Goal: Information Seeking & Learning: Learn about a topic

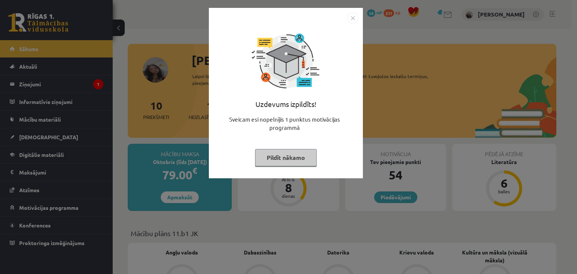
click at [287, 155] on button "Pildīt nākamo" at bounding box center [286, 157] width 62 height 17
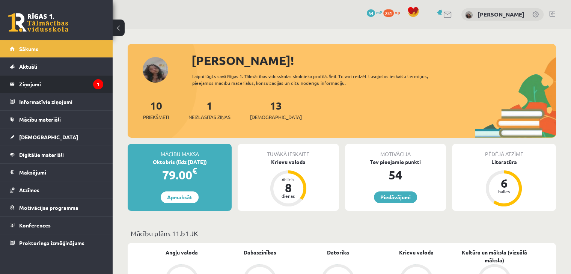
click at [53, 84] on legend "Ziņojumi 1" at bounding box center [61, 83] width 84 height 17
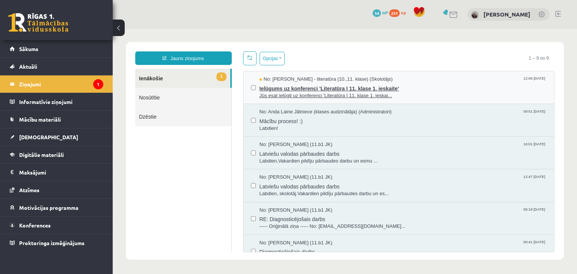
click at [289, 93] on span "Jūs esat ielūgti uz konferenci 'Literatūra I 11. klase 1. ieskai..." at bounding box center [402, 95] width 287 height 7
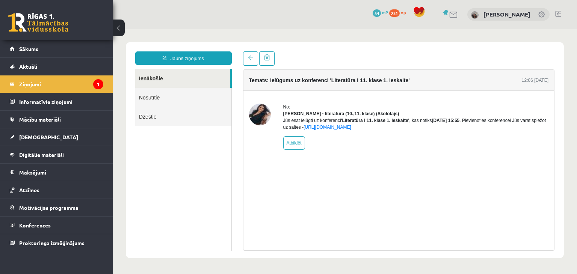
click at [262, 115] on img at bounding box center [260, 115] width 22 height 22
click at [261, 114] on img at bounding box center [260, 115] width 22 height 22
click at [24, 51] on span "Sākums" at bounding box center [28, 48] width 19 height 7
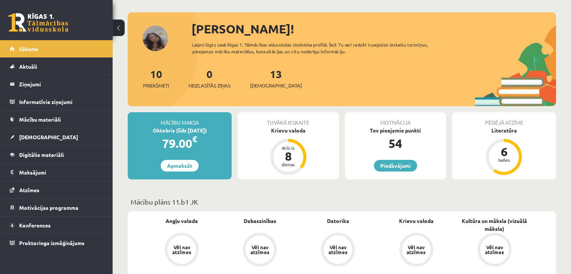
scroll to position [36, 0]
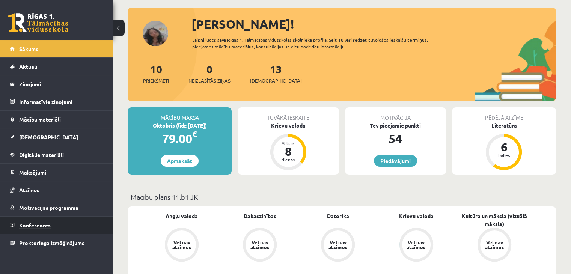
click at [23, 220] on link "Konferences" at bounding box center [56, 225] width 93 height 17
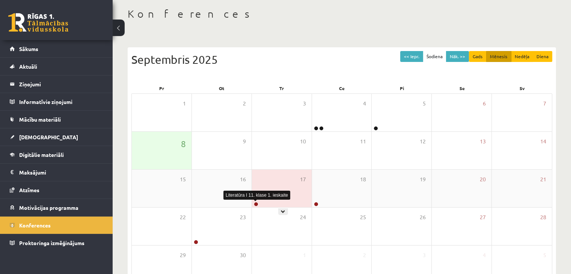
click at [257, 203] on link at bounding box center [256, 204] width 5 height 5
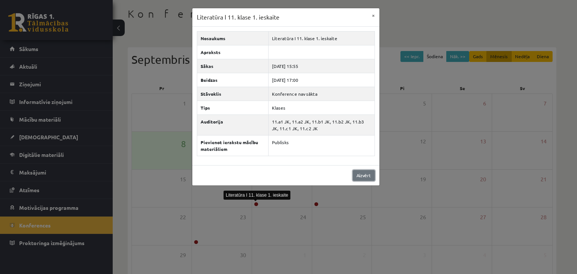
click at [357, 174] on link "Aizvērt" at bounding box center [364, 175] width 22 height 11
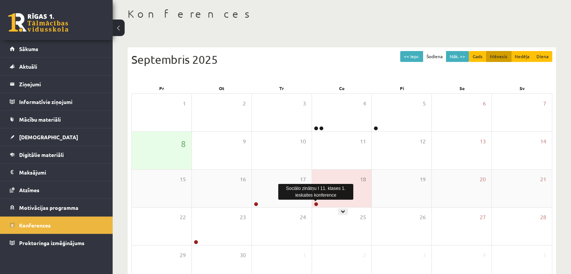
click at [315, 205] on link at bounding box center [316, 204] width 5 height 5
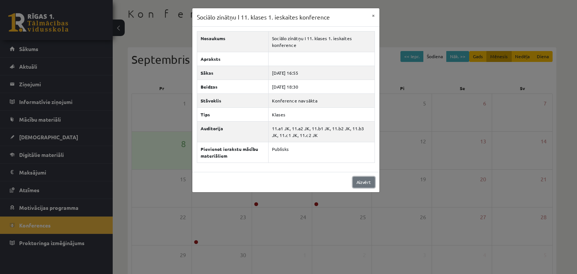
click at [363, 181] on link "Aizvērt" at bounding box center [364, 182] width 22 height 11
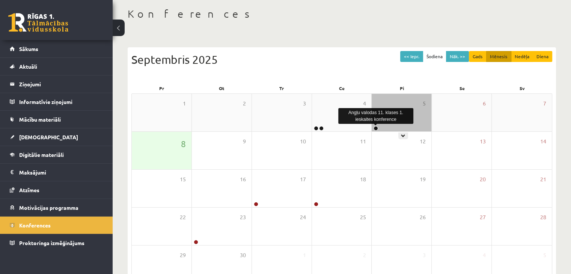
click at [375, 128] on link at bounding box center [376, 128] width 5 height 5
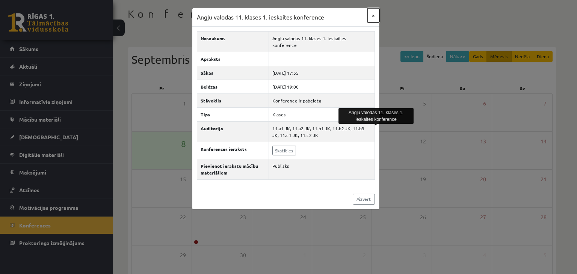
click at [370, 14] on button "×" at bounding box center [373, 15] width 12 height 14
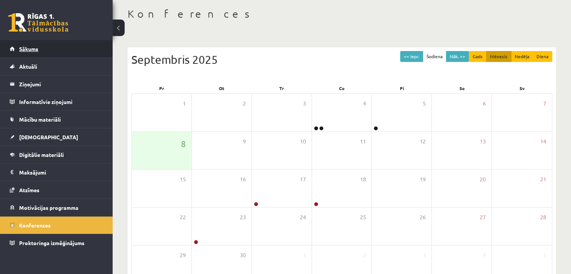
click at [37, 47] on span "Sākums" at bounding box center [28, 48] width 19 height 7
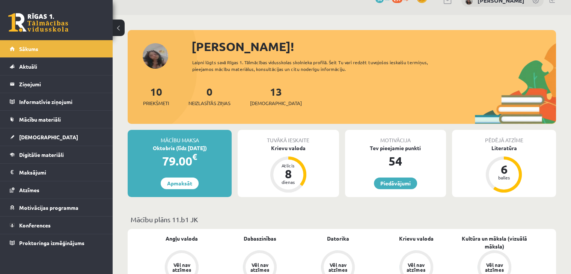
scroll to position [12, 0]
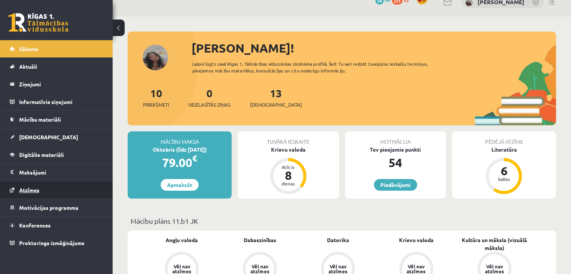
click at [36, 188] on span "Atzīmes" at bounding box center [29, 190] width 20 height 7
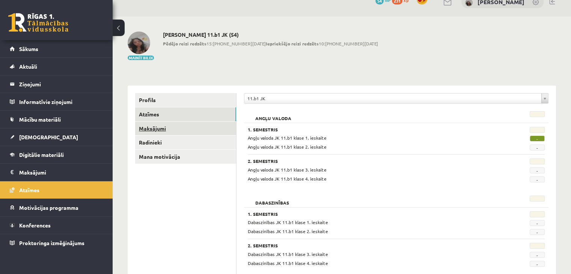
click at [161, 130] on link "Maksājumi" at bounding box center [185, 129] width 101 height 14
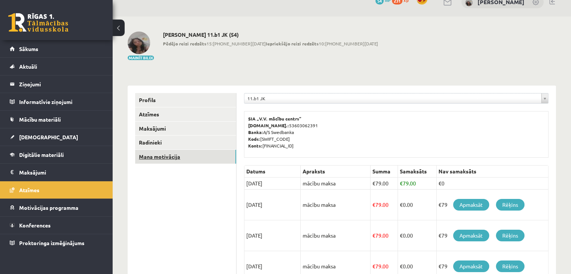
click at [171, 156] on link "Mana motivācija" at bounding box center [185, 157] width 101 height 14
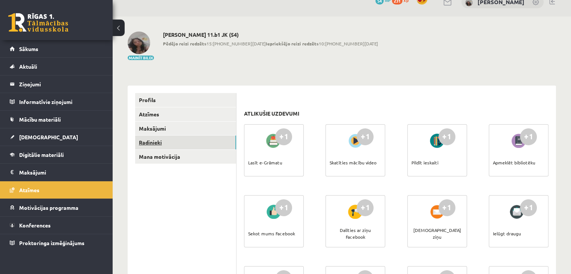
click at [162, 145] on link "Radinieki" at bounding box center [185, 143] width 101 height 14
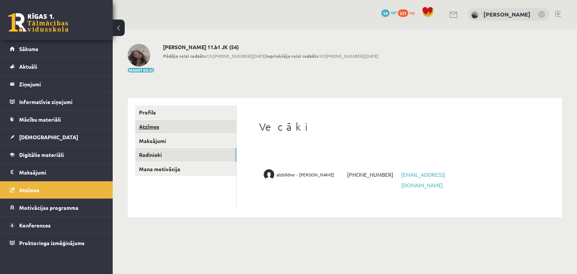
click at [149, 130] on link "Atzīmes" at bounding box center [185, 127] width 101 height 14
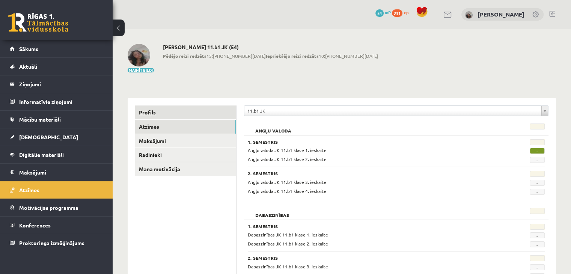
click at [161, 114] on link "Profils" at bounding box center [185, 112] width 101 height 14
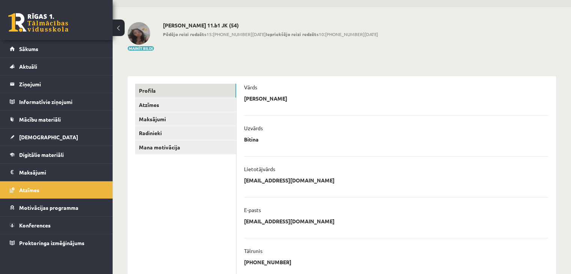
scroll to position [20, 0]
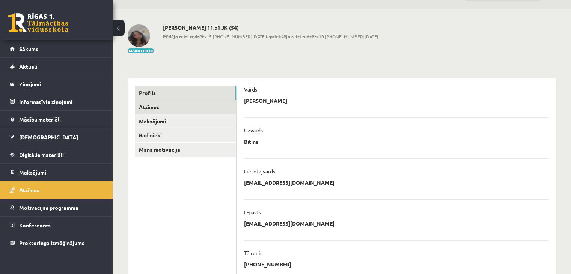
click at [155, 107] on link "Atzīmes" at bounding box center [185, 107] width 101 height 14
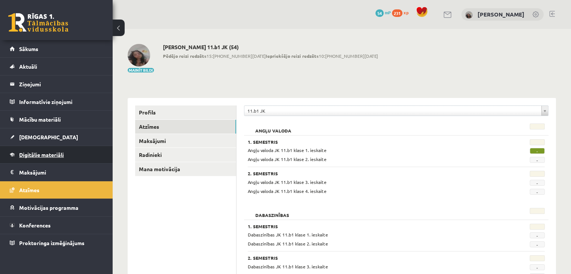
click at [57, 155] on span "Digitālie materiāli" at bounding box center [41, 154] width 45 height 7
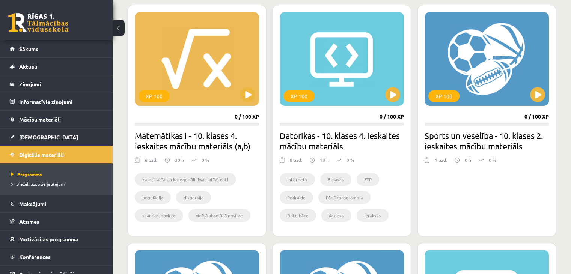
scroll to position [188, 0]
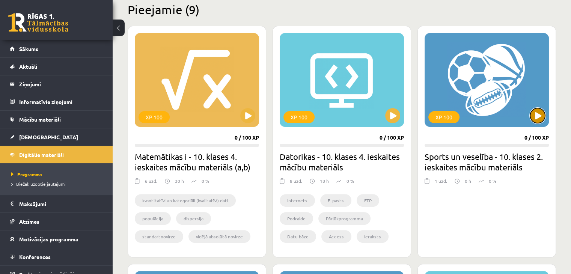
click at [539, 115] on button at bounding box center [537, 115] width 15 height 15
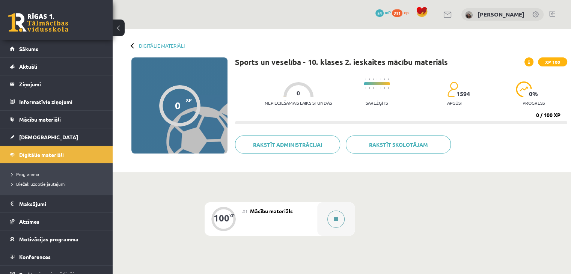
click at [333, 217] on button at bounding box center [335, 219] width 17 height 17
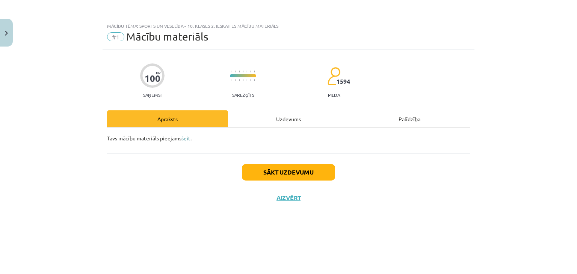
click at [186, 137] on link "šeit" at bounding box center [185, 138] width 9 height 7
click at [295, 170] on button "Sākt uzdevumu" at bounding box center [288, 172] width 93 height 17
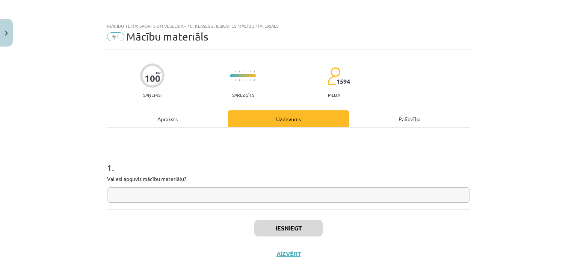
click at [184, 192] on input "text" at bounding box center [288, 194] width 363 height 15
click at [282, 199] on input "*" at bounding box center [288, 194] width 363 height 15
type input "**"
click at [297, 235] on button "Iesniegt" at bounding box center [288, 228] width 68 height 17
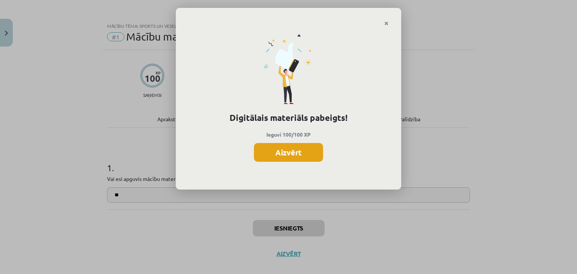
click at [287, 158] on button "Aizvērt" at bounding box center [288, 152] width 69 height 19
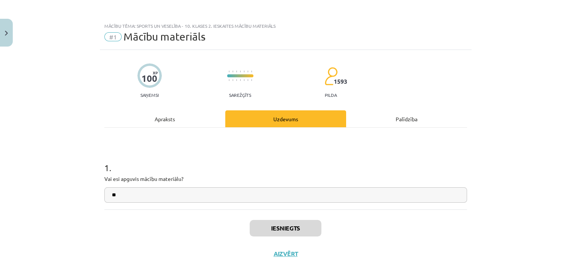
click at [171, 119] on div "Apraksts" at bounding box center [164, 118] width 121 height 17
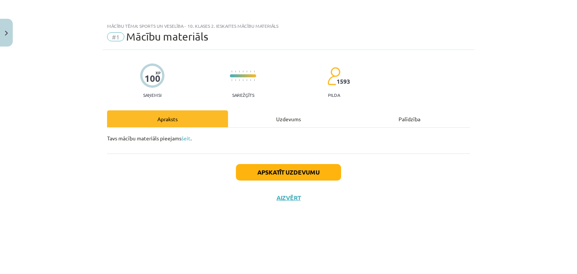
click at [285, 111] on div "Uzdevums" at bounding box center [288, 118] width 121 height 17
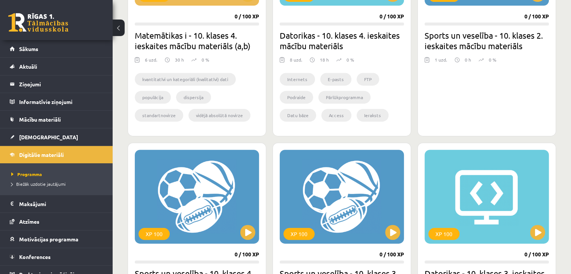
scroll to position [136, 0]
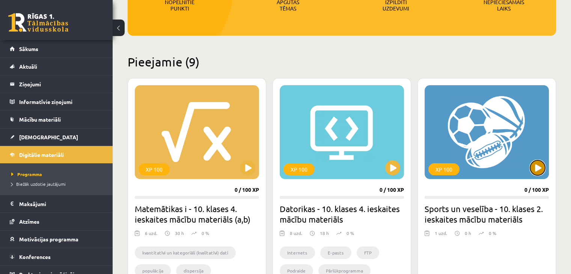
click at [538, 166] on button at bounding box center [537, 167] width 15 height 15
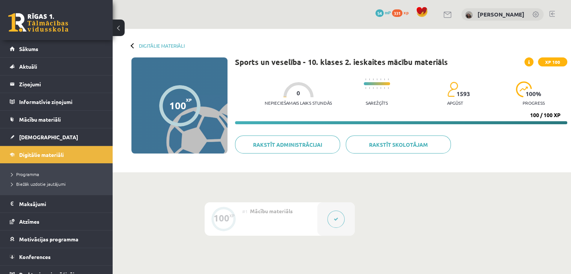
click at [339, 224] on button at bounding box center [335, 219] width 17 height 17
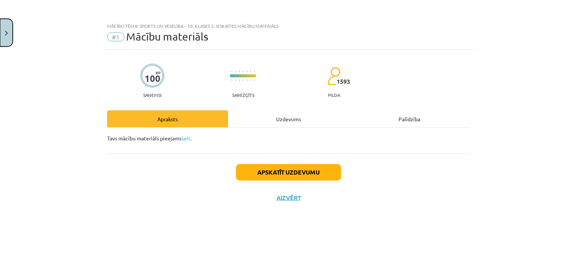
click at [7, 24] on button "Close" at bounding box center [6, 33] width 13 height 28
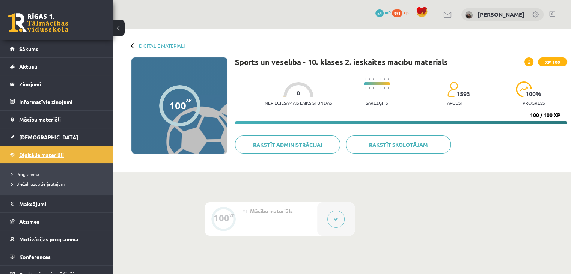
click at [37, 158] on link "Digitālie materiāli" at bounding box center [56, 154] width 93 height 17
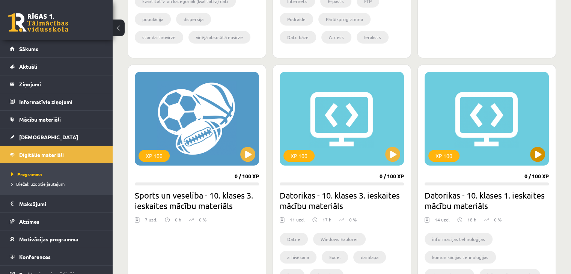
scroll to position [393, 0]
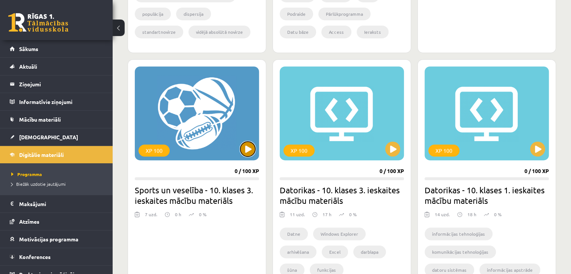
click at [250, 149] on button at bounding box center [247, 149] width 15 height 15
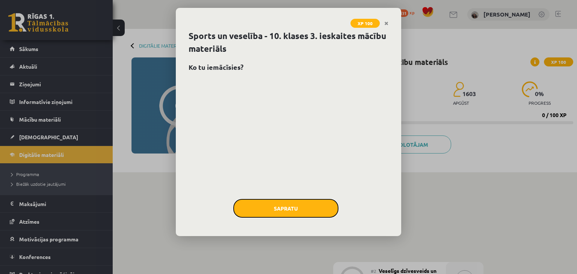
click at [288, 206] on button "Sapratu" at bounding box center [285, 208] width 105 height 19
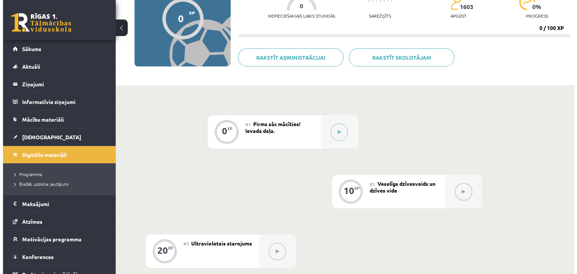
scroll to position [108, 0]
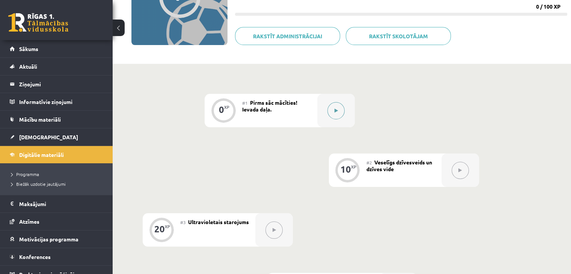
click at [331, 111] on button at bounding box center [335, 110] width 17 height 17
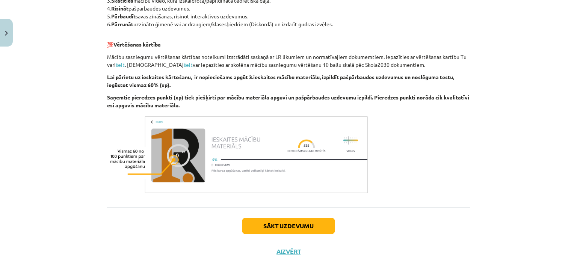
scroll to position [463, 0]
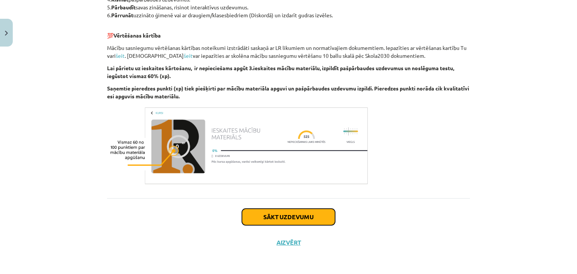
click at [303, 213] on button "Sākt uzdevumu" at bounding box center [288, 217] width 93 height 17
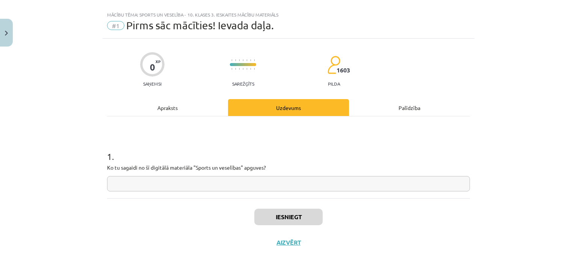
scroll to position [11, 0]
click at [183, 187] on input "text" at bounding box center [288, 183] width 363 height 15
type input "*"
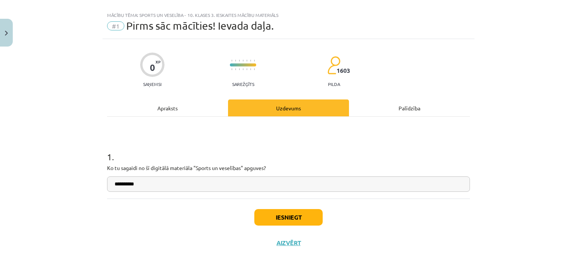
drag, startPoint x: 161, startPoint y: 194, endPoint x: 336, endPoint y: 167, distance: 177.3
click at [336, 169] on p "Ko tu sagaidi no šī digitālā materiāla "Sports un veselības" apguves?" at bounding box center [288, 168] width 363 height 8
click at [333, 188] on input "**********" at bounding box center [288, 183] width 363 height 15
type input "**********"
click at [292, 217] on button "Iesniegt" at bounding box center [288, 217] width 68 height 17
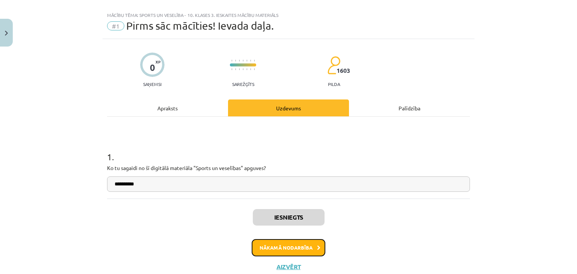
click at [301, 249] on button "Nākamā nodarbība" at bounding box center [289, 247] width 74 height 17
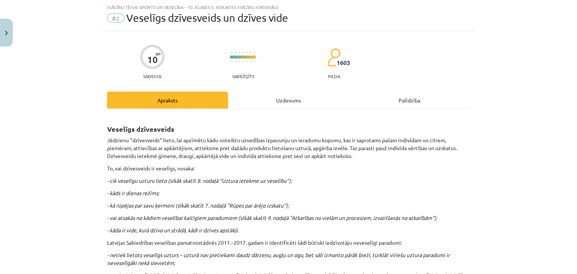
click at [276, 98] on div "Uzdevums" at bounding box center [288, 100] width 121 height 17
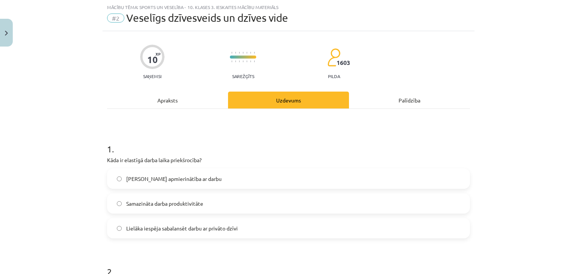
click at [164, 96] on div "Apraksts" at bounding box center [167, 100] width 121 height 17
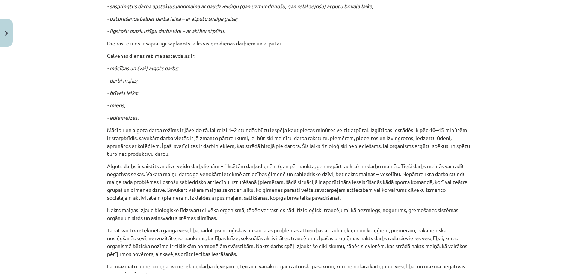
scroll to position [398, 0]
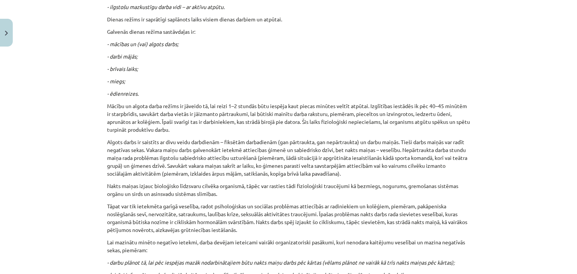
drag, startPoint x: 571, startPoint y: 62, endPoint x: 576, endPoint y: 66, distance: 6.2
click at [576, 68] on div "Mācību tēma: Sports un veselība - 10. klases 3. ieskaites mācību materiāls #2 V…" at bounding box center [288, 137] width 577 height 274
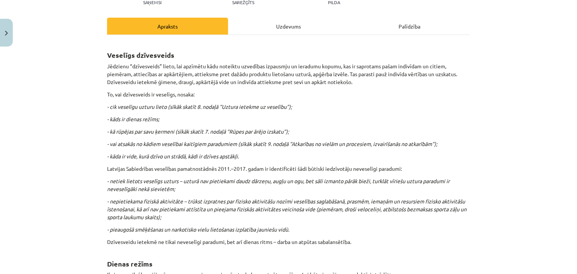
scroll to position [105, 0]
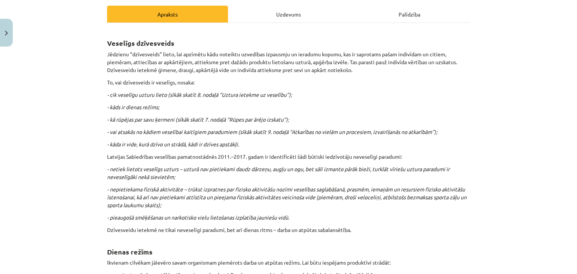
click at [277, 15] on div "Uzdevums" at bounding box center [288, 14] width 121 height 17
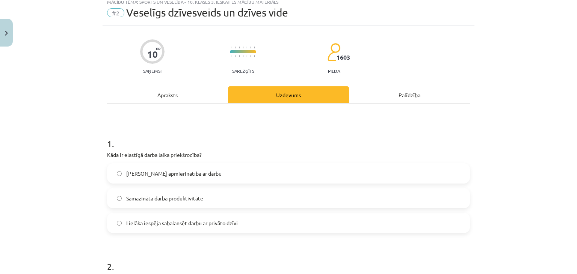
scroll to position [19, 0]
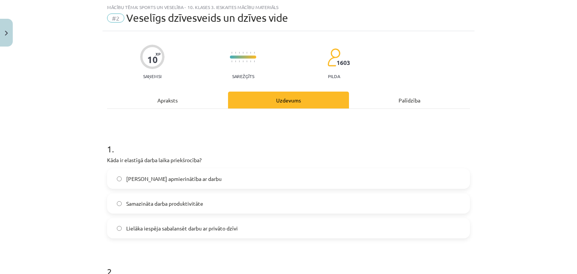
click at [169, 99] on div "Apraksts" at bounding box center [167, 100] width 121 height 17
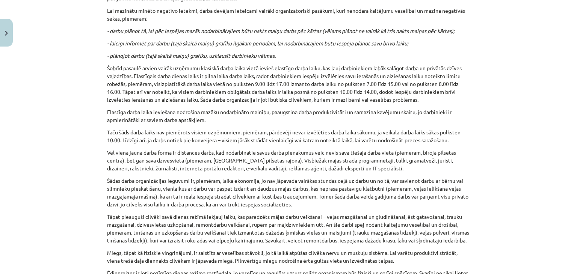
scroll to position [0, 0]
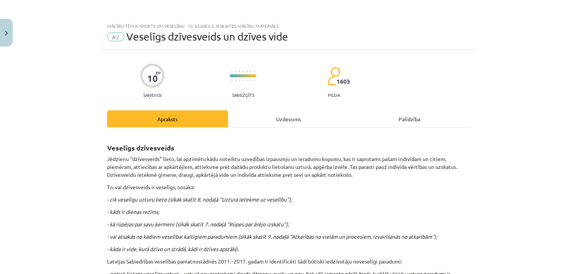
click at [283, 122] on div "Uzdevums" at bounding box center [288, 118] width 121 height 17
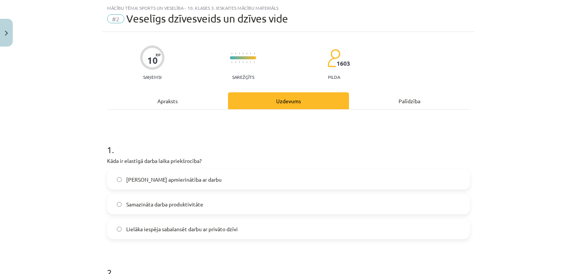
scroll to position [19, 0]
click at [141, 227] on span "Lielāka iespēja sabalansēt darbu ar privāto dzīvi" at bounding box center [181, 229] width 111 height 8
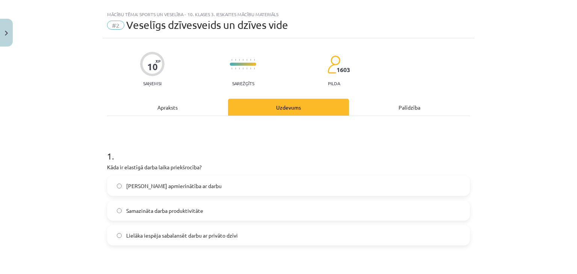
scroll to position [0, 0]
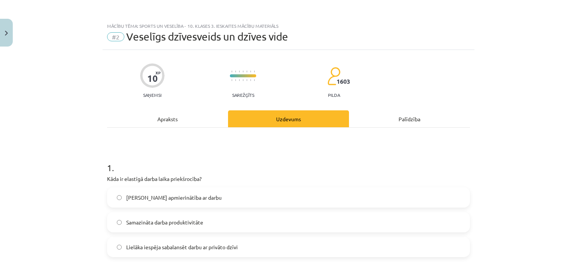
click at [170, 117] on div "Apraksts" at bounding box center [167, 118] width 121 height 17
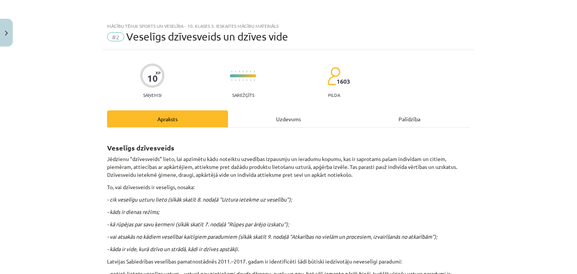
click at [280, 118] on div "Uzdevums" at bounding box center [288, 118] width 121 height 17
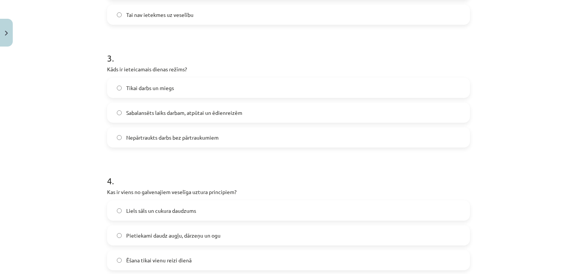
scroll to position [357, 0]
click at [190, 113] on span "Sabalansēts laiks darbam, atpūtai un ēdienreizēm" at bounding box center [184, 111] width 116 height 8
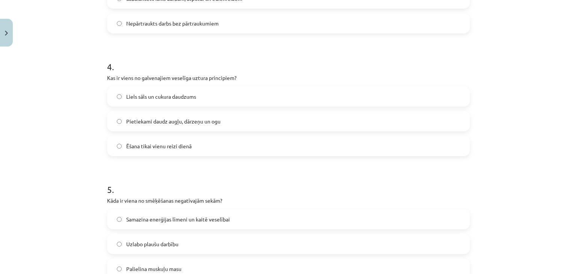
scroll to position [507, 0]
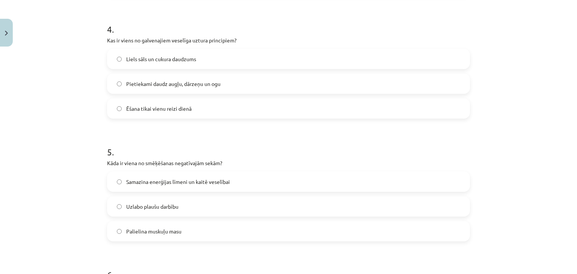
click at [197, 81] on span "Pietiekami daudz augļu, dārzeņu un ogu" at bounding box center [173, 84] width 94 height 8
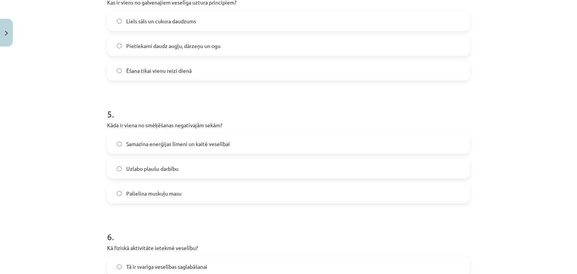
scroll to position [536, 0]
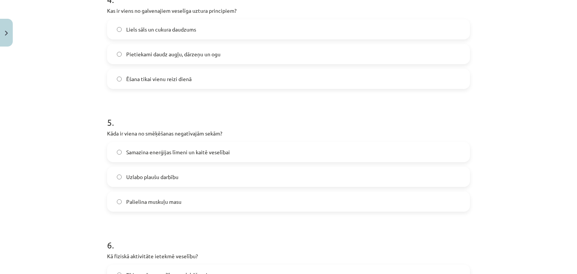
click at [182, 155] on label "Samazina enerģijas līmeni un kaitē veselībai" at bounding box center [288, 152] width 361 height 19
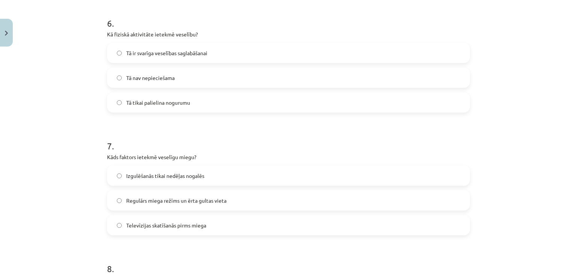
scroll to position [762, 0]
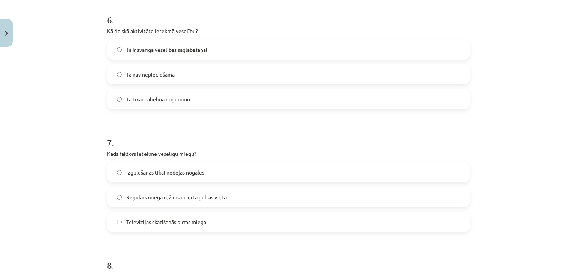
click at [140, 54] on label "Tā ir svarīga veselības saglabāšanai" at bounding box center [288, 49] width 361 height 19
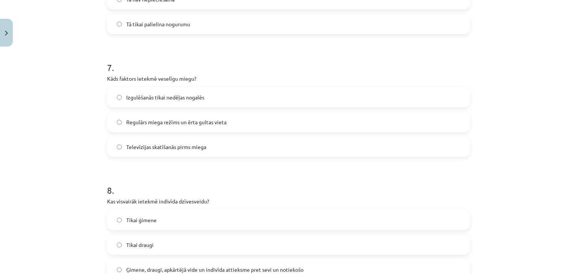
scroll to position [874, 0]
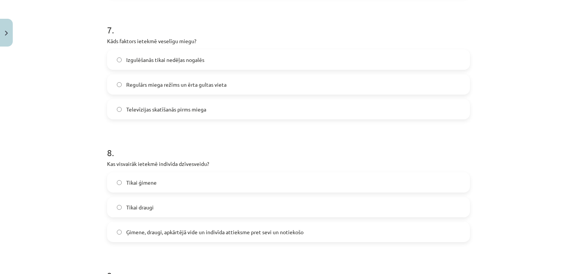
click at [181, 86] on span "Regulārs miega režīms un ērta gultas vieta" at bounding box center [176, 85] width 100 height 8
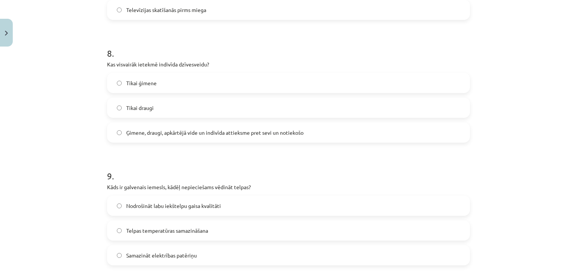
scroll to position [987, 0]
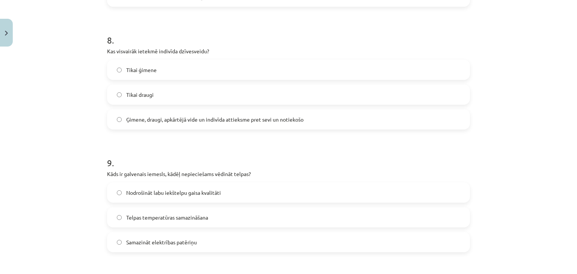
click at [158, 116] on span "Ģimene, draugi, apkārtējā vide un indivīda attieksme pret sevi un notiekošo" at bounding box center [214, 120] width 177 height 8
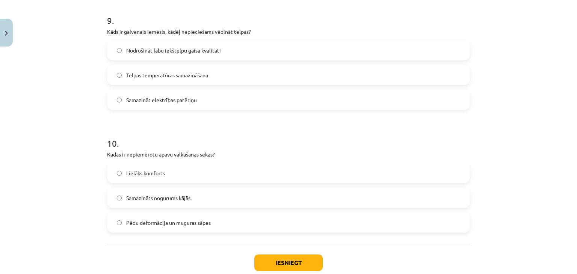
scroll to position [1137, 0]
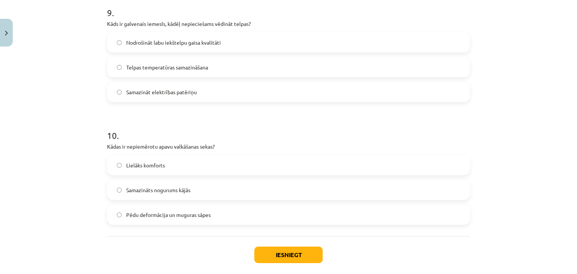
click at [233, 40] on label "Nodrošināt labu iekštelpu gaisa kvalitāti" at bounding box center [288, 42] width 361 height 19
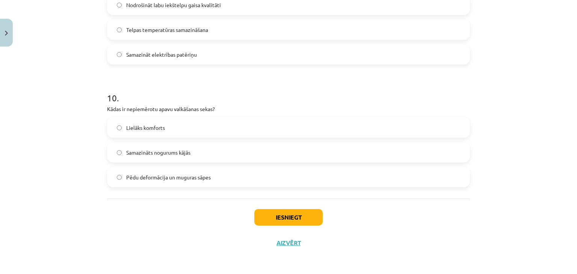
click at [198, 173] on span "Pēdu deformācija un muguras sāpes" at bounding box center [168, 177] width 84 height 8
click at [290, 217] on button "Iesniegt" at bounding box center [288, 217] width 68 height 17
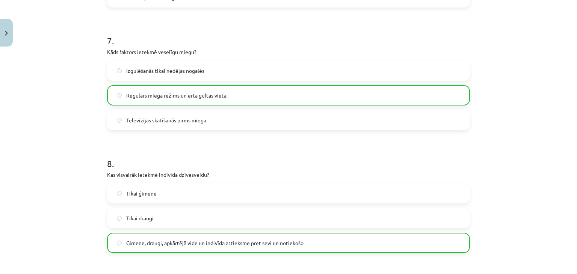
scroll to position [1164, 0]
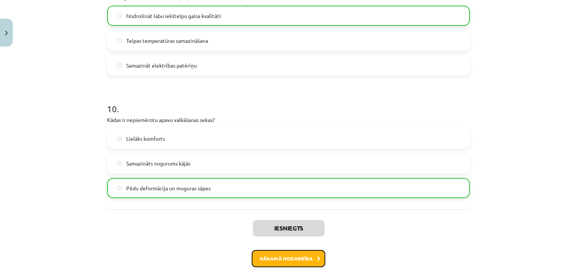
click at [300, 257] on button "Nākamā nodarbība" at bounding box center [289, 258] width 74 height 17
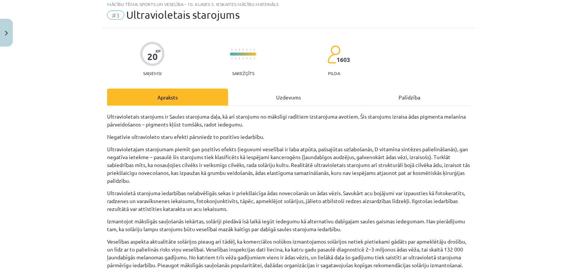
scroll to position [19, 0]
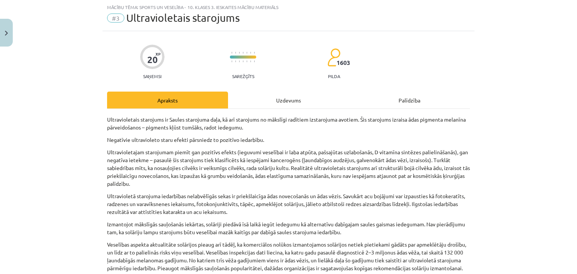
click at [293, 103] on div "Uzdevums" at bounding box center [288, 100] width 121 height 17
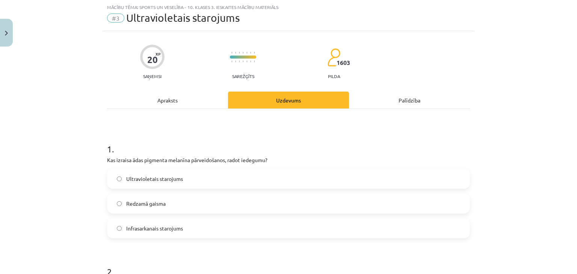
click at [169, 102] on div "Apraksts" at bounding box center [167, 100] width 121 height 17
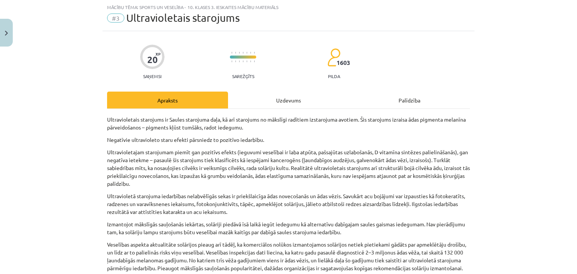
click at [271, 99] on div "Uzdevums" at bounding box center [288, 100] width 121 height 17
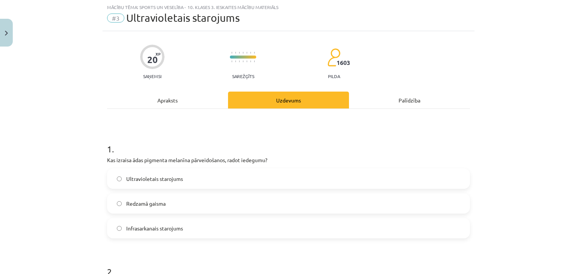
click at [174, 100] on div "Apraksts" at bounding box center [167, 100] width 121 height 17
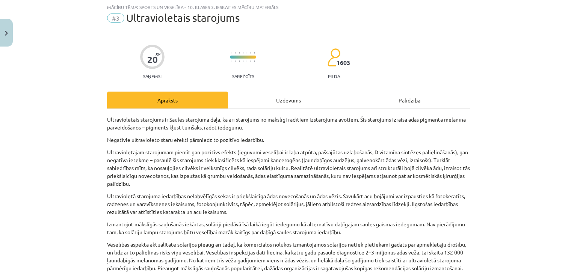
click at [265, 101] on div "Uzdevums" at bounding box center [288, 100] width 121 height 17
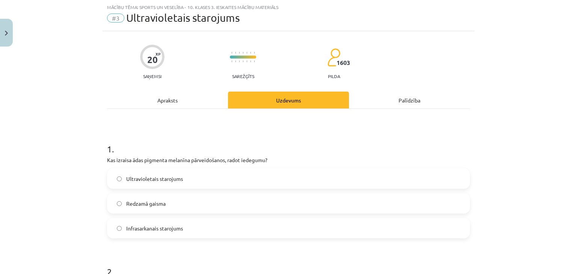
click at [187, 176] on label "Ultravioletais starojums" at bounding box center [288, 178] width 361 height 19
click at [166, 98] on div "Apraksts" at bounding box center [167, 100] width 121 height 17
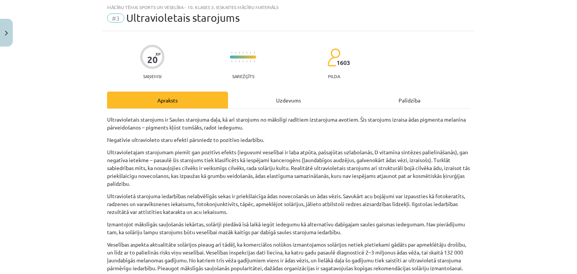
click at [282, 102] on div "Uzdevums" at bounding box center [288, 100] width 121 height 17
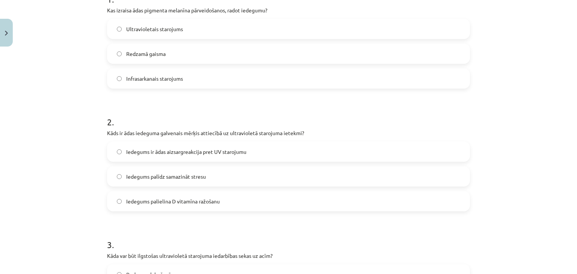
scroll to position [169, 0]
click at [209, 150] on span "Iedegums ir ādas aizsargreakcija pret UV starojumu" at bounding box center [186, 152] width 120 height 8
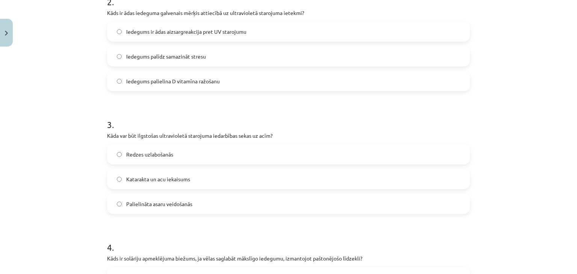
scroll to position [319, 0]
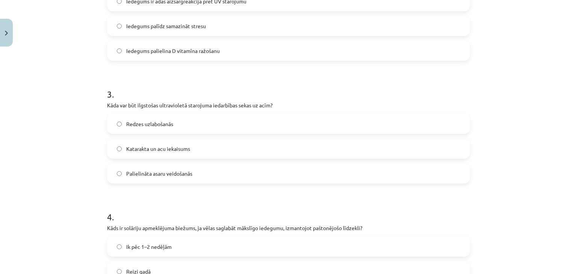
click at [192, 149] on label "Katarakta un acu iekaisums" at bounding box center [288, 148] width 361 height 19
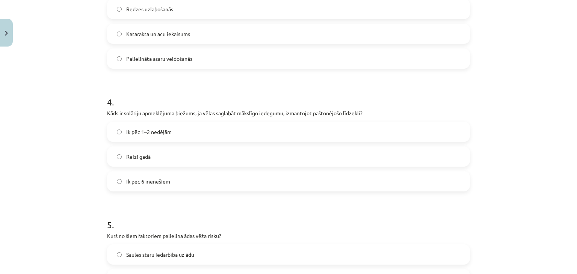
scroll to position [469, 0]
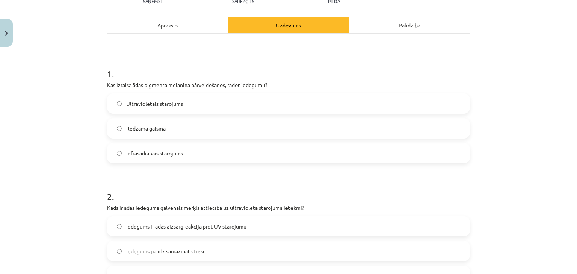
click at [155, 21] on div "Apraksts" at bounding box center [167, 25] width 121 height 17
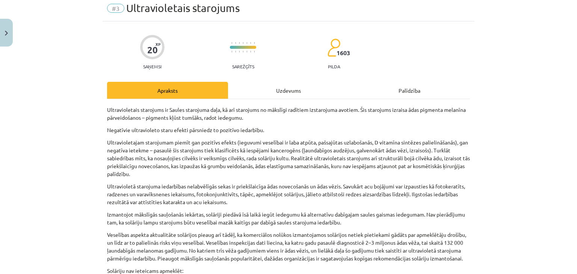
scroll to position [0, 0]
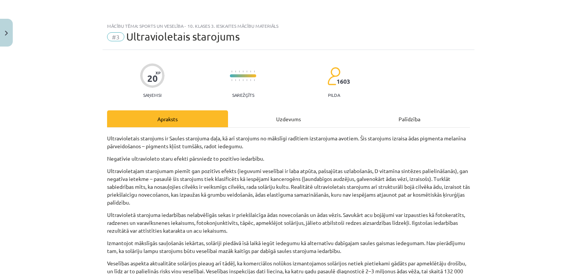
click at [287, 117] on div "Uzdevums" at bounding box center [288, 118] width 121 height 17
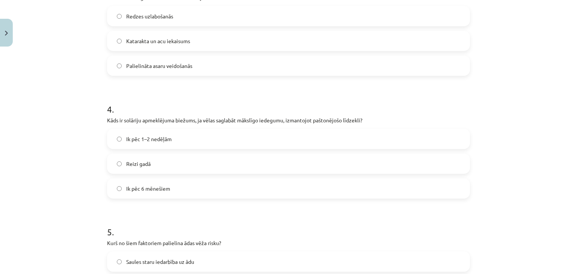
scroll to position [469, 0]
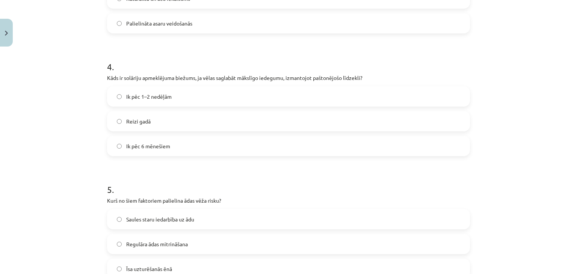
click at [160, 93] on span "Ik pēc 1–2 nedēļām" at bounding box center [148, 97] width 45 height 8
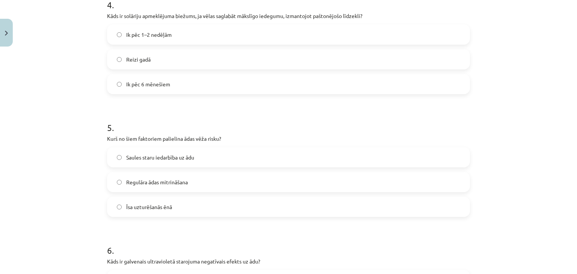
scroll to position [544, 0]
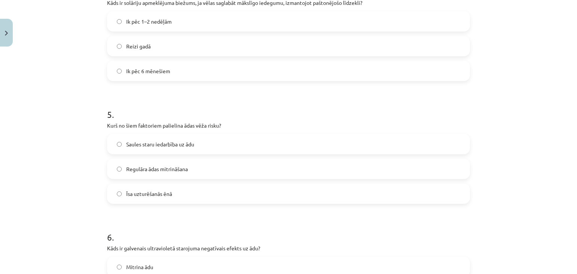
click at [154, 148] on label "Saules staru iedarbība uz ādu" at bounding box center [288, 144] width 361 height 19
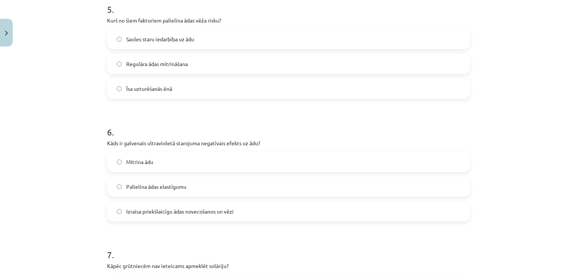
scroll to position [695, 0]
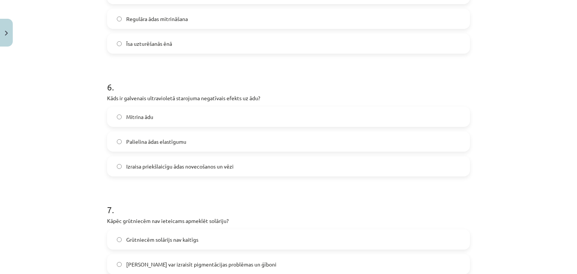
click at [193, 168] on span "Izraisa priekšlaicīgu ādas novecošanos un vēzi" at bounding box center [179, 167] width 107 height 8
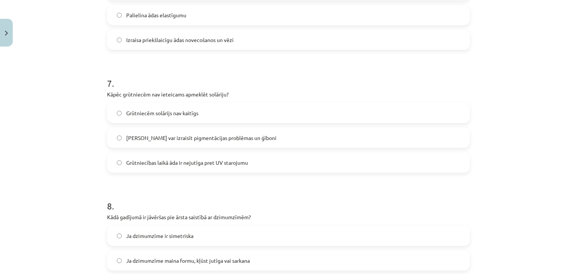
scroll to position [845, 0]
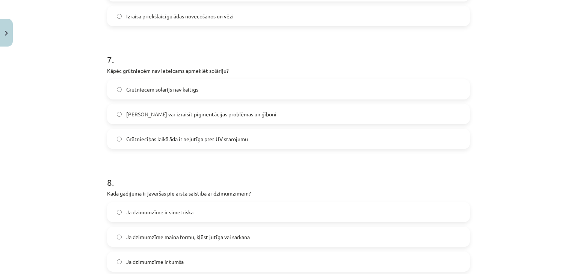
click at [191, 115] on span "Solārijs var izraisīt pigmentācijas problēmas un ģīboni" at bounding box center [201, 114] width 150 height 8
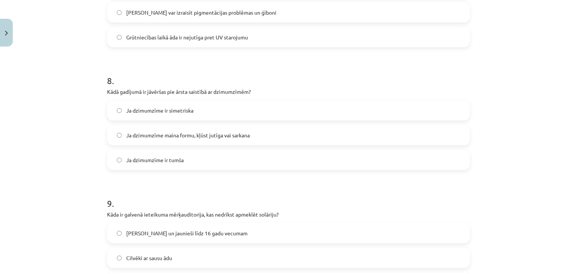
scroll to position [957, 0]
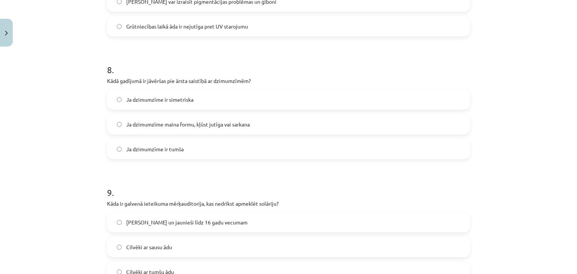
click at [194, 123] on span "Ja dzimumzīme maina formu, kļūst jutīga vai sarkana" at bounding box center [188, 125] width 124 height 8
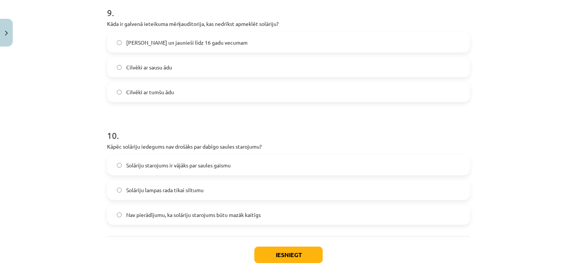
scroll to position [1100, 0]
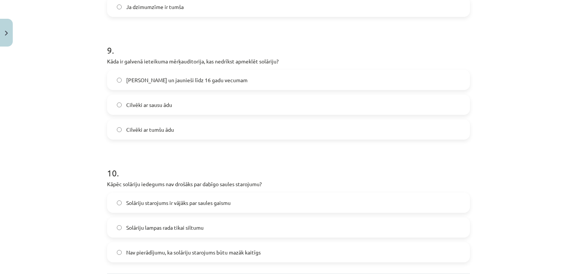
click at [156, 80] on span "Bērni un jaunieši līdz 16 gadu vecumam" at bounding box center [186, 80] width 121 height 8
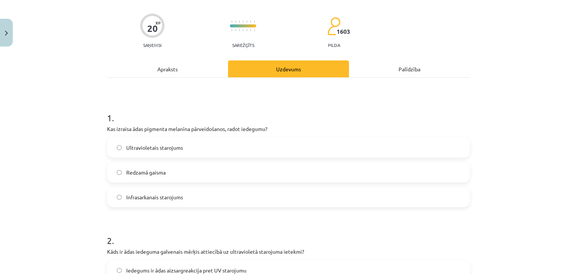
scroll to position [0, 0]
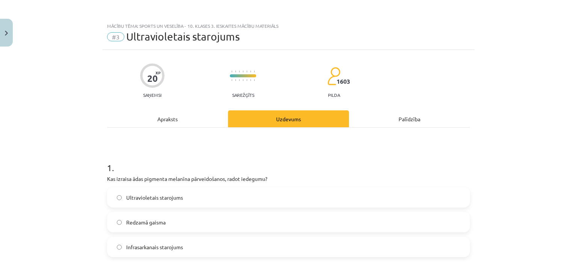
click at [178, 126] on div "Apraksts" at bounding box center [167, 118] width 121 height 17
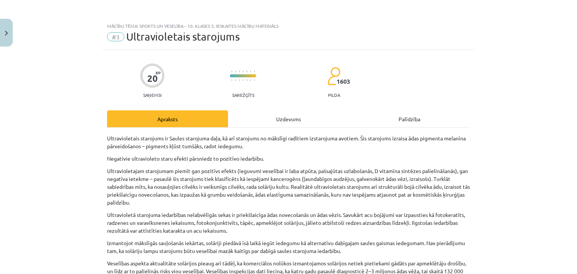
click at [276, 113] on div "Uzdevums" at bounding box center [288, 118] width 121 height 17
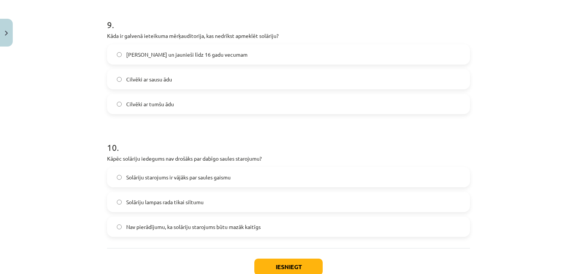
scroll to position [1175, 0]
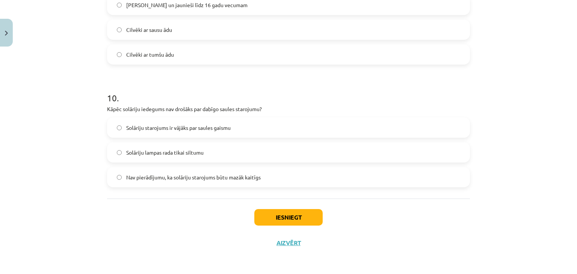
click at [232, 177] on span "Nav pierādījumu, ka solāriju starojums būtu mazāk kaitīgs" at bounding box center [193, 177] width 134 height 8
click at [291, 218] on button "Iesniegt" at bounding box center [288, 217] width 68 height 17
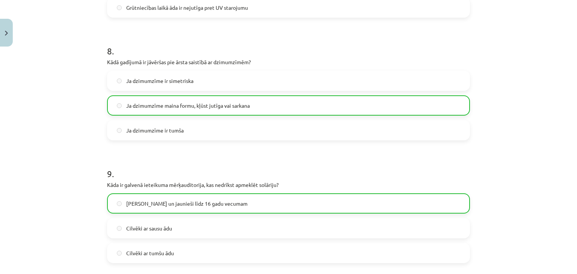
scroll to position [1198, 0]
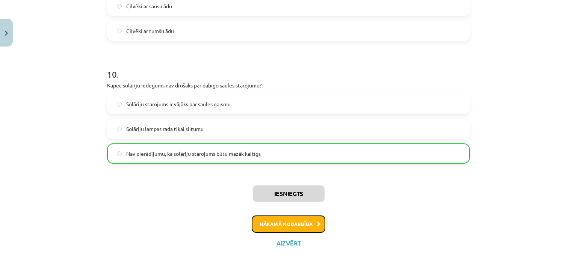
click at [283, 221] on button "Nākamā nodarbība" at bounding box center [289, 223] width 74 height 17
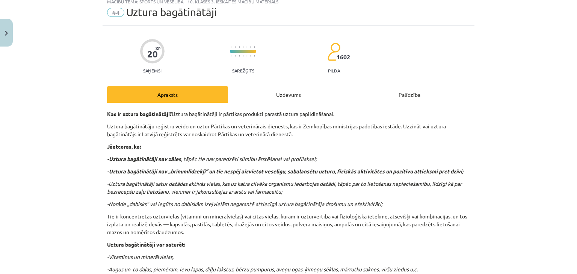
scroll to position [19, 0]
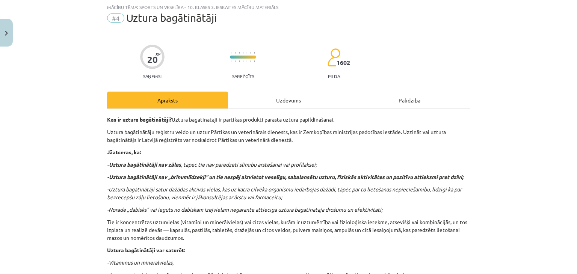
click at [283, 100] on div "Uzdevums" at bounding box center [288, 100] width 121 height 17
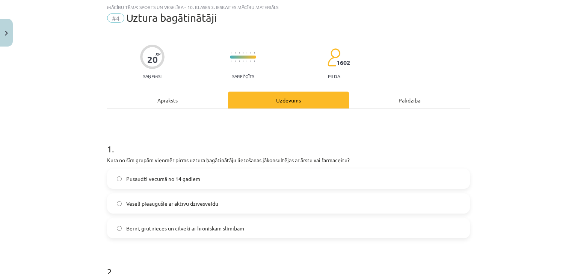
click at [172, 102] on div "Apraksts" at bounding box center [167, 100] width 121 height 17
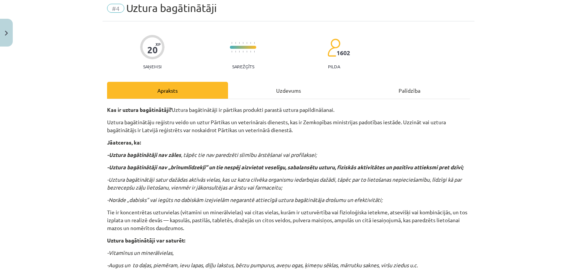
scroll to position [0, 0]
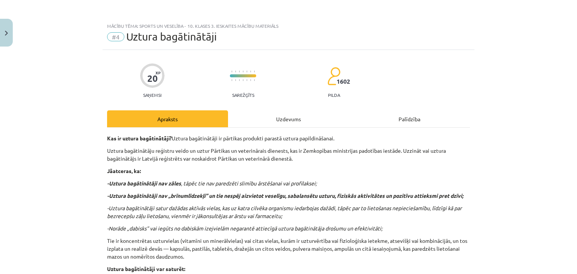
click at [289, 119] on div "Uzdevums" at bounding box center [288, 118] width 121 height 17
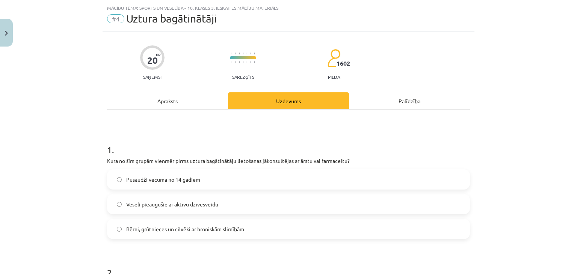
scroll to position [19, 0]
click at [170, 99] on div "Apraksts" at bounding box center [167, 100] width 121 height 17
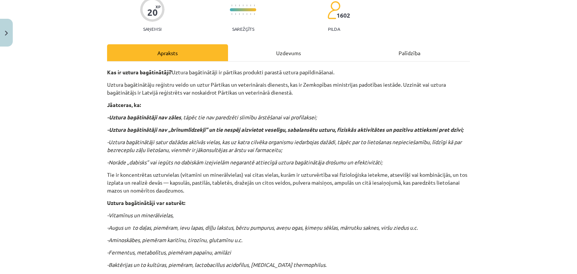
scroll to position [0, 0]
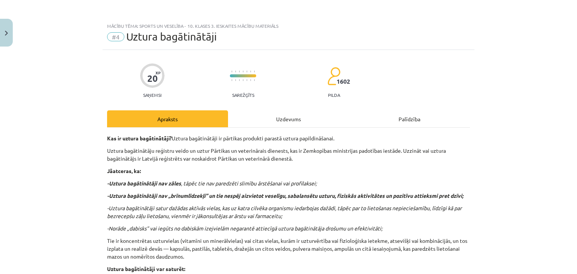
click at [263, 118] on div "Uzdevums" at bounding box center [288, 118] width 121 height 17
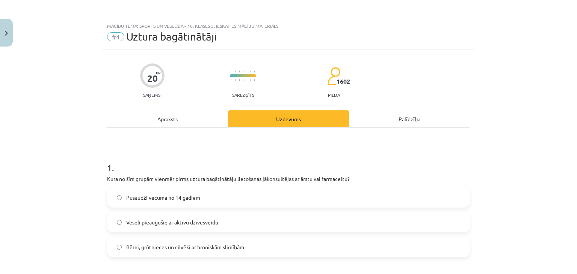
scroll to position [19, 0]
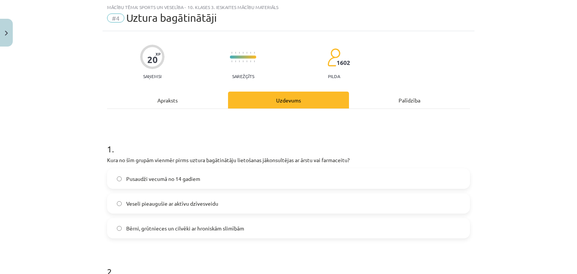
click at [184, 230] on span "Bērni, grūtnieces un cilvēki ar hroniskām slimībām" at bounding box center [185, 229] width 118 height 8
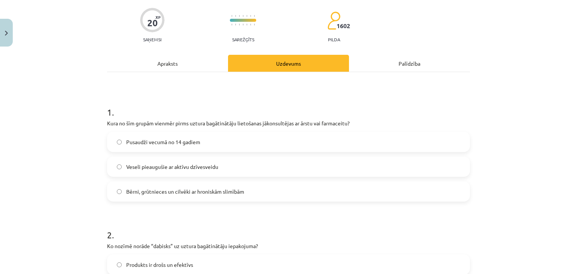
scroll to position [206, 0]
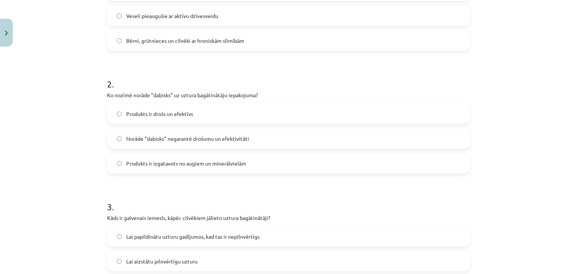
click at [255, 162] on label "Produkts ir izgatavots no augiem un minerālvielām" at bounding box center [288, 163] width 361 height 19
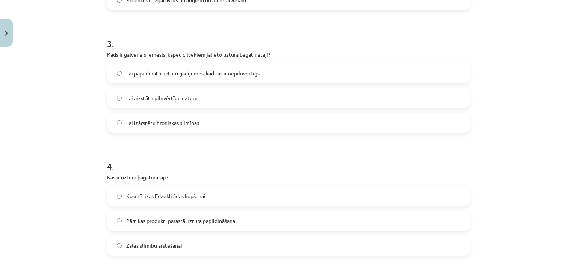
scroll to position [357, 0]
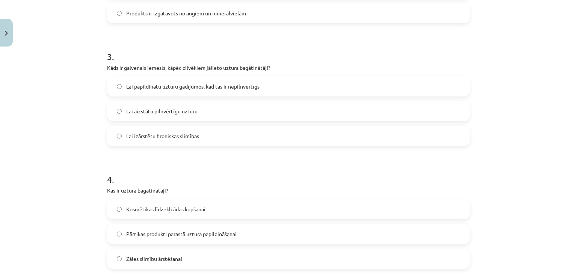
click at [235, 85] on span "Lai papildinātu uzturu gadījumos, kad tas ir nepilnvērtīgs" at bounding box center [192, 87] width 133 height 8
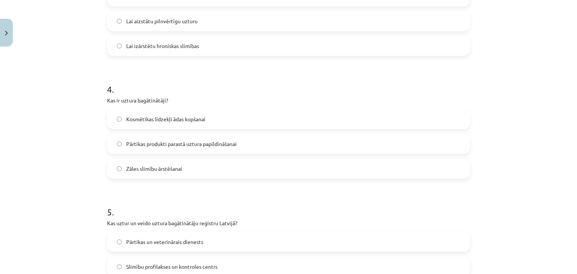
scroll to position [469, 0]
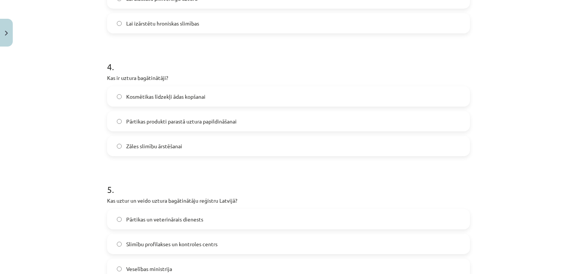
click at [233, 122] on span "Pārtikas produkti parastā uztura papildināšanai" at bounding box center [181, 122] width 110 height 8
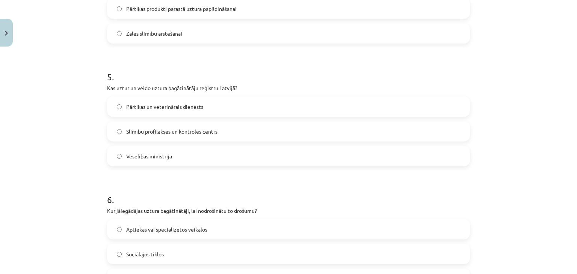
scroll to position [619, 0]
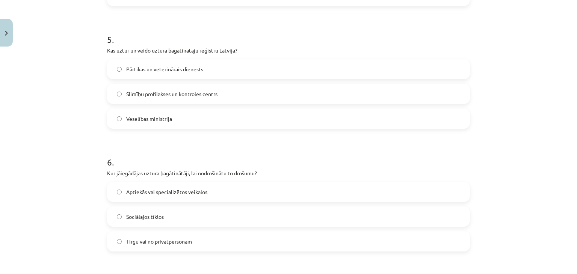
click at [192, 72] on span "Pārtikas un veterinārais dienests" at bounding box center [164, 69] width 77 height 8
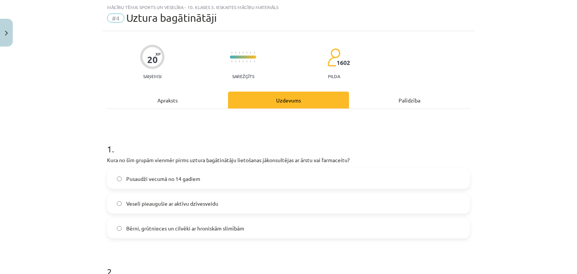
click at [158, 98] on div "Apraksts" at bounding box center [167, 100] width 121 height 17
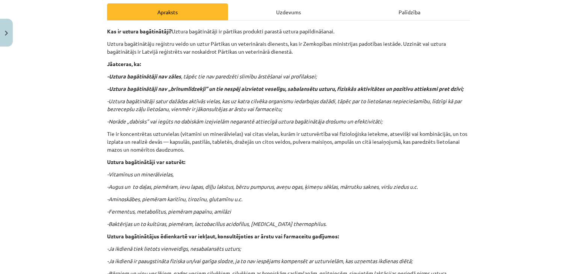
scroll to position [94, 0]
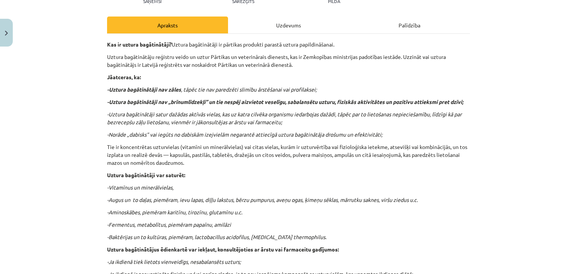
click at [258, 25] on div "Uzdevums" at bounding box center [288, 25] width 121 height 17
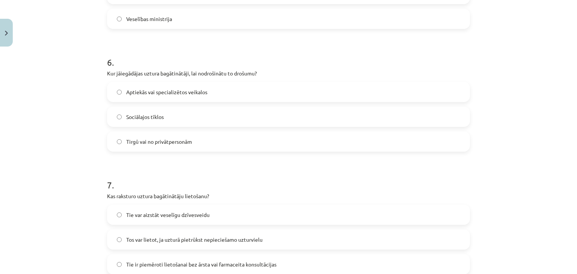
scroll to position [732, 0]
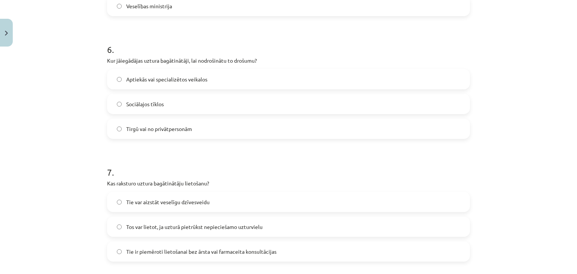
click at [192, 85] on label "Aptiekās vai specializētos veikalos" at bounding box center [288, 79] width 361 height 19
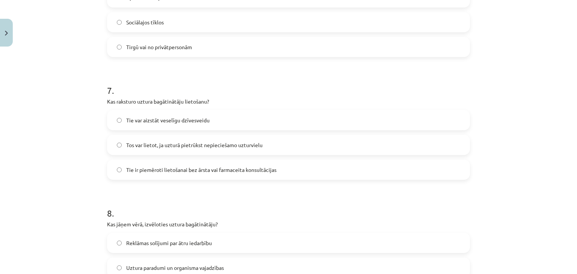
scroll to position [770, 0]
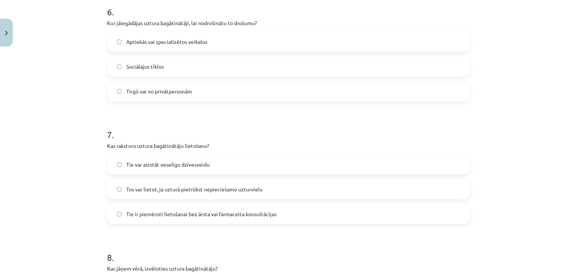
click at [193, 186] on span "Tos var lietot, ja uzturā pietrūkst nepieciešamo uzturvielu" at bounding box center [194, 189] width 136 height 8
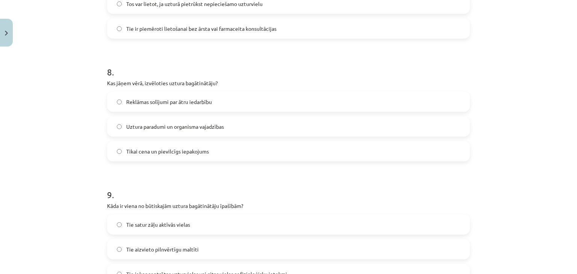
scroll to position [995, 0]
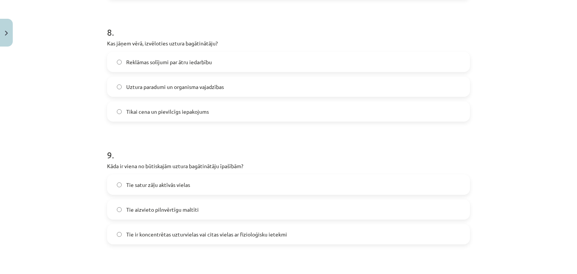
click at [224, 89] on label "Uztura paradumi un organisma vajadzības" at bounding box center [288, 86] width 361 height 19
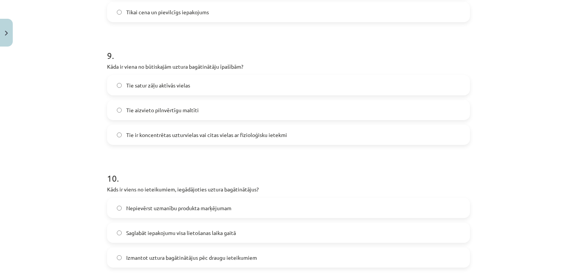
scroll to position [1107, 0]
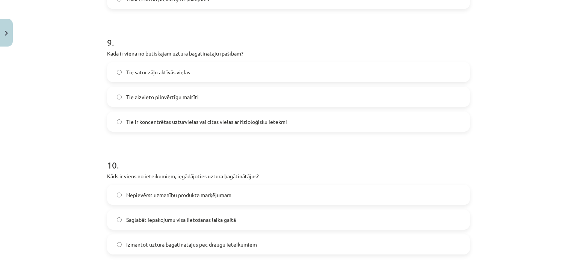
click at [241, 122] on span "Tie ir koncentrētas uzturvielas vai citas vielas ar fizioloģisku ietekmi" at bounding box center [206, 122] width 161 height 8
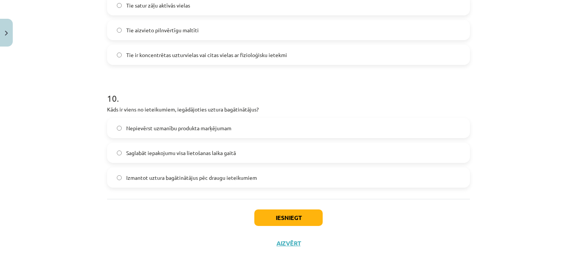
scroll to position [1175, 0]
click at [217, 150] on span "Saglabāt iepakojumu visa lietošanas laika gaitā" at bounding box center [181, 153] width 110 height 8
click at [286, 215] on button "Iesniegt" at bounding box center [288, 217] width 68 height 17
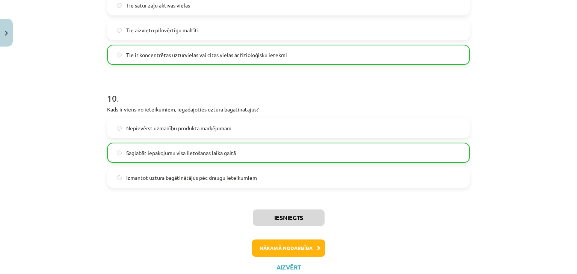
scroll to position [1198, 0]
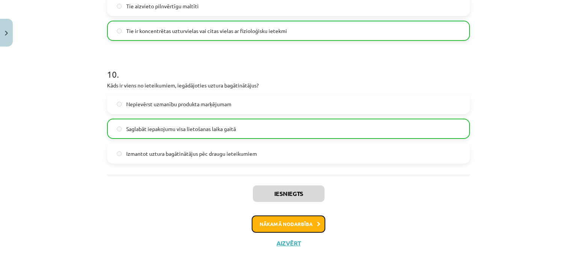
click at [298, 223] on button "Nākamā nodarbība" at bounding box center [289, 223] width 74 height 17
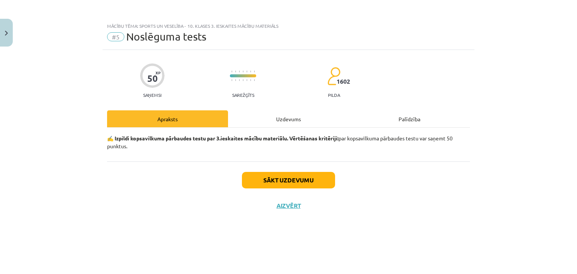
scroll to position [0, 0]
click at [275, 183] on button "Sākt uzdevumu" at bounding box center [288, 180] width 93 height 17
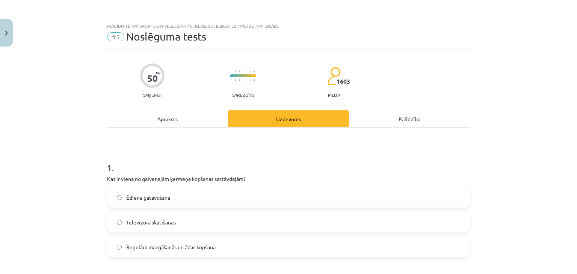
click at [161, 116] on div "Apraksts" at bounding box center [167, 118] width 121 height 17
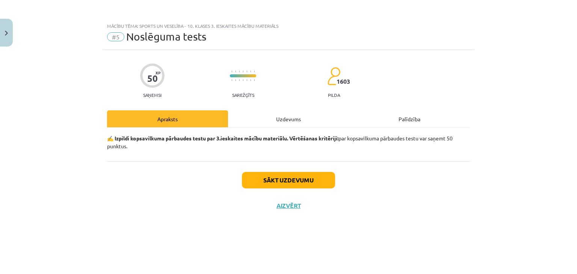
click at [289, 114] on div "Uzdevums" at bounding box center [288, 118] width 121 height 17
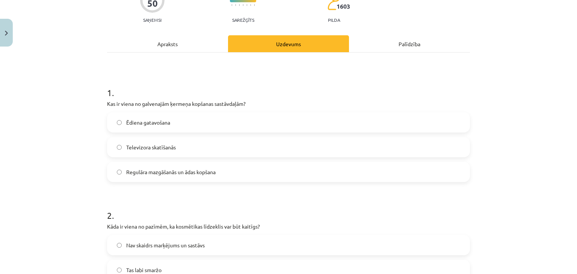
click at [203, 168] on span "Regulāra mazgāšanās un ādas kopšana" at bounding box center [170, 172] width 89 height 8
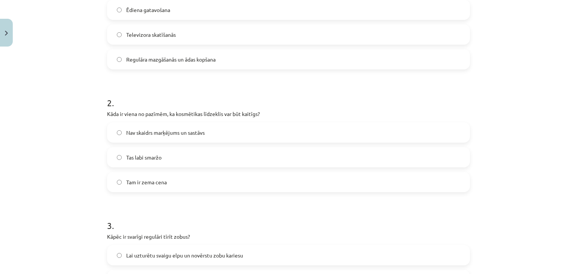
scroll to position [225, 0]
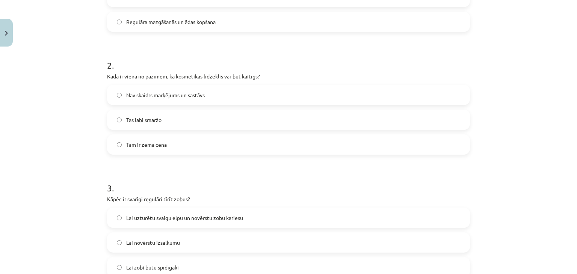
click at [185, 98] on span "Nav skaidrs marķējums un sastāvs" at bounding box center [165, 95] width 78 height 8
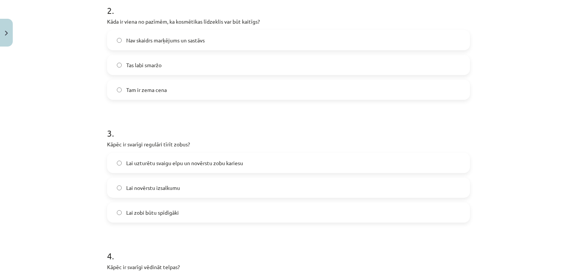
scroll to position [375, 0]
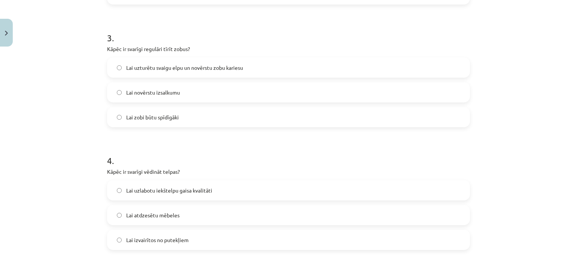
click at [210, 69] on span "Lai uzturētu svaigu elpu un novērstu zobu kariesu" at bounding box center [184, 68] width 117 height 8
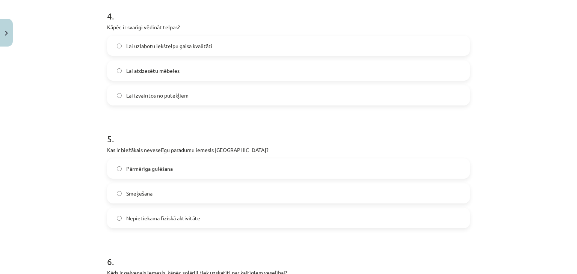
scroll to position [526, 0]
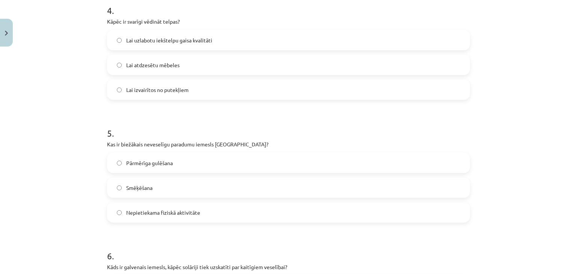
click at [202, 39] on span "Lai uzlabotu iekštelpu gaisa kvalitāti" at bounding box center [169, 40] width 86 height 8
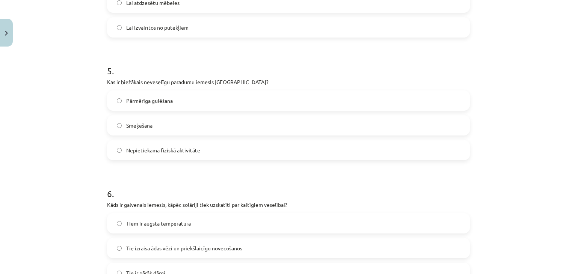
scroll to position [638, 0]
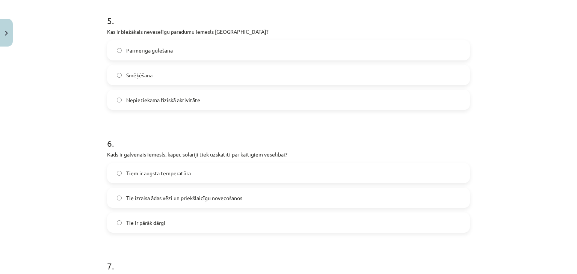
click at [173, 101] on span "Nepietiekama fiziskā aktivitāte" at bounding box center [163, 100] width 74 height 8
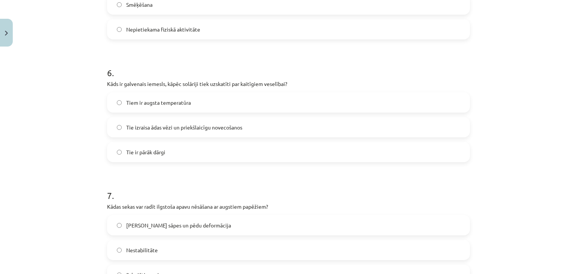
scroll to position [713, 0]
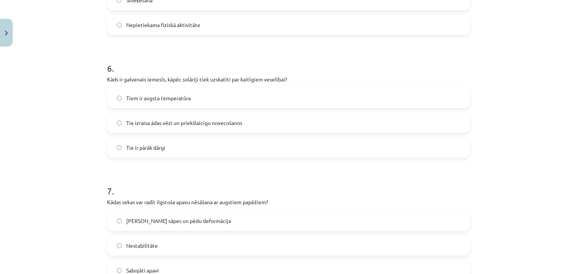
click at [195, 125] on span "Tie izraisa ādas vēzi un priekšlaicīgu novecošanos" at bounding box center [184, 123] width 116 height 8
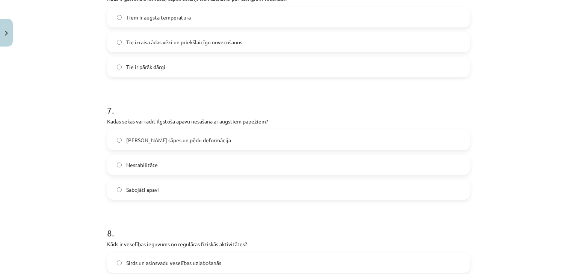
scroll to position [751, 0]
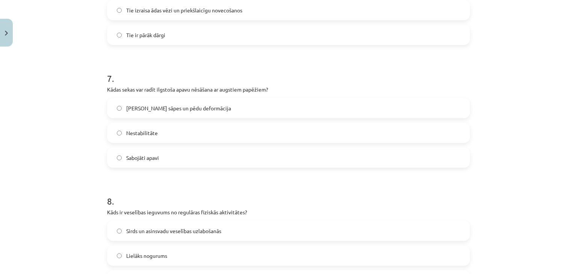
click at [174, 104] on span "Muguras sāpes un pēdu deformācija" at bounding box center [178, 108] width 105 height 8
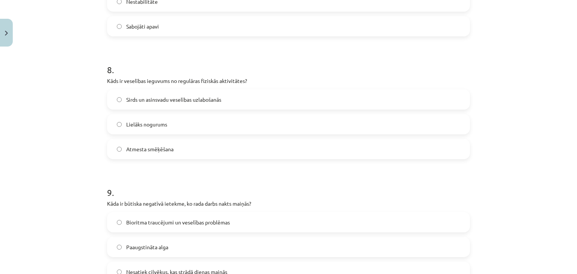
scroll to position [976, 0]
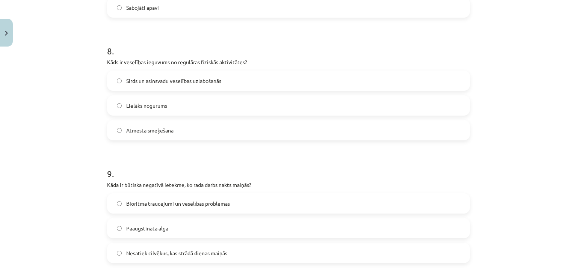
click at [210, 82] on span "Sirds un asinsvadu veselības uzlabošanās" at bounding box center [173, 81] width 95 height 8
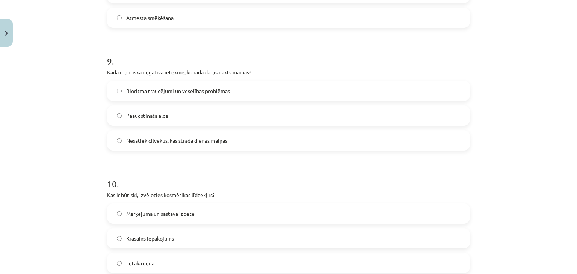
scroll to position [1126, 0]
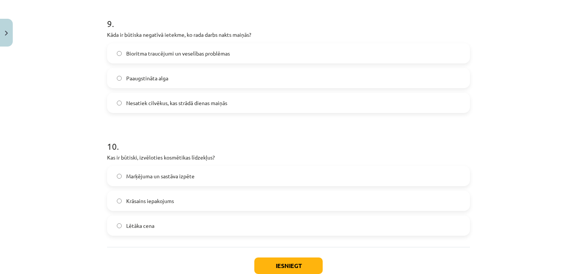
click at [176, 60] on label "Bioritma traucējumi un veselības problēmas" at bounding box center [288, 53] width 361 height 19
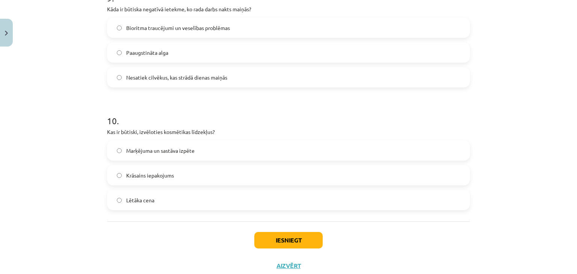
scroll to position [1164, 0]
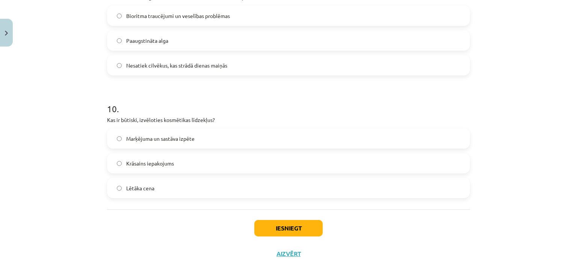
click at [182, 140] on span "Marķējuma un sastāva izpēte" at bounding box center [160, 139] width 68 height 8
click at [270, 225] on button "Iesniegt" at bounding box center [288, 228] width 68 height 17
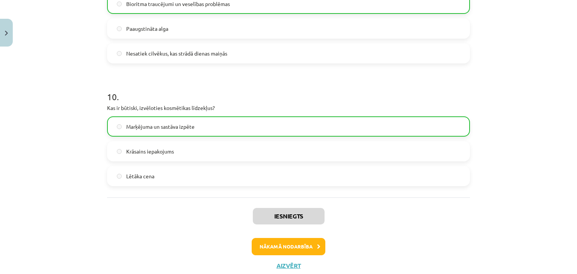
scroll to position [1198, 0]
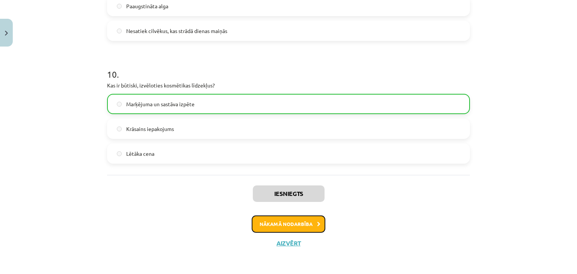
click at [300, 225] on button "Nākamā nodarbība" at bounding box center [289, 223] width 74 height 17
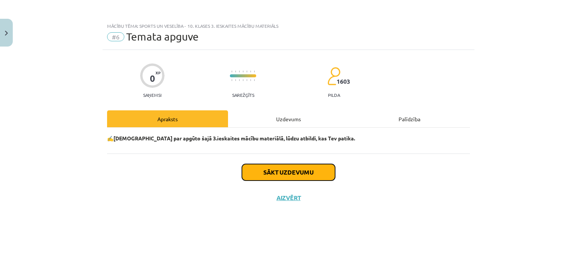
click at [304, 169] on button "Sākt uzdevumu" at bounding box center [288, 172] width 93 height 17
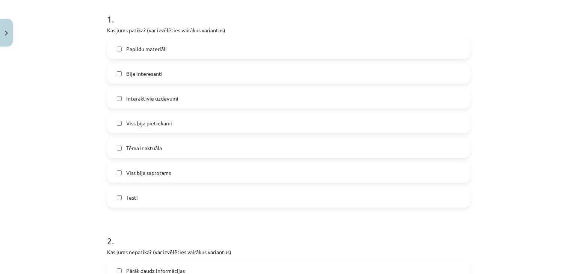
scroll to position [150, 0]
click at [157, 74] on span "Bija interesanti" at bounding box center [144, 72] width 36 height 8
click at [166, 139] on label "Tēma ir aktuāla" at bounding box center [288, 146] width 361 height 19
click at [163, 174] on span "Viss bija saprotams" at bounding box center [148, 171] width 45 height 8
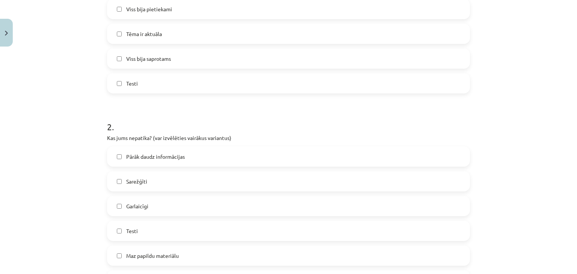
click at [140, 85] on label "Testi" at bounding box center [288, 83] width 361 height 19
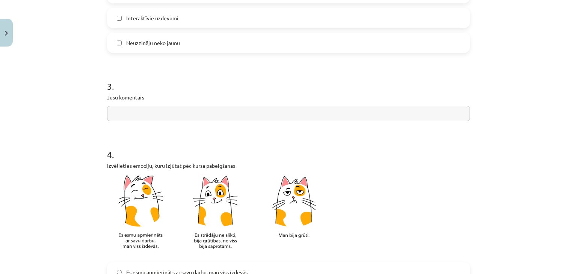
scroll to position [526, 0]
click at [142, 119] on input "text" at bounding box center [288, 112] width 363 height 15
type input "**********"
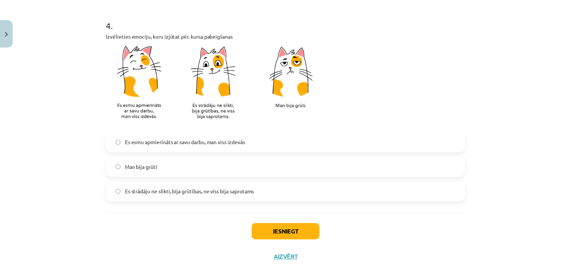
scroll to position [670, 0]
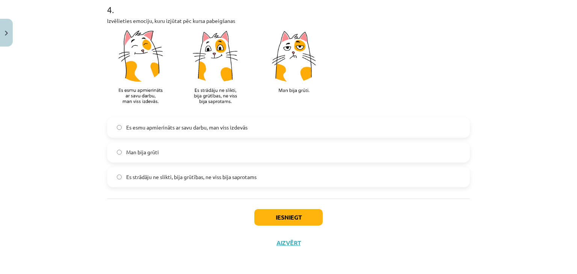
click at [204, 133] on label "Es esmu apmierināts ar savu darbu, man viss izdevās" at bounding box center [288, 127] width 361 height 19
click at [280, 218] on button "Iesniegt" at bounding box center [288, 217] width 68 height 17
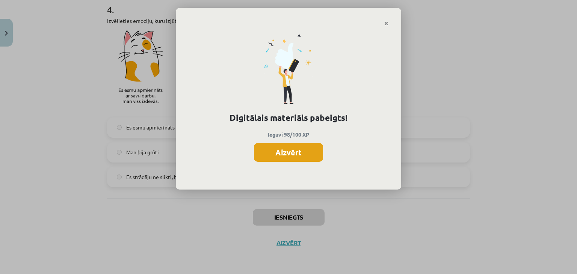
click at [288, 152] on button "Aizvērt" at bounding box center [288, 152] width 69 height 19
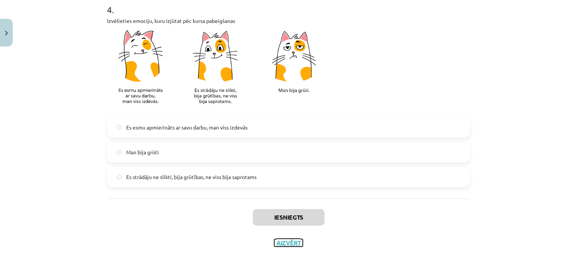
click at [293, 242] on button "Aizvērt" at bounding box center [288, 243] width 29 height 8
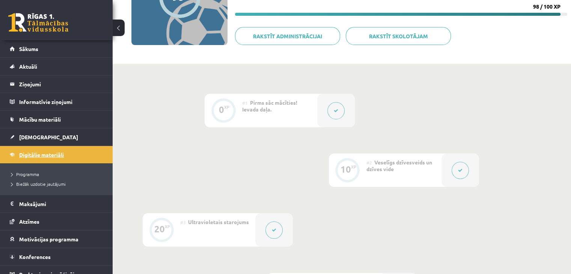
click at [51, 155] on span "Digitālie materiāli" at bounding box center [41, 154] width 45 height 7
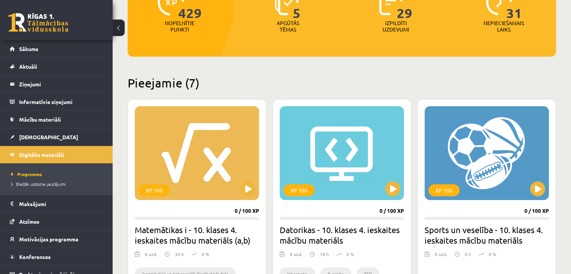
scroll to position [208, 0]
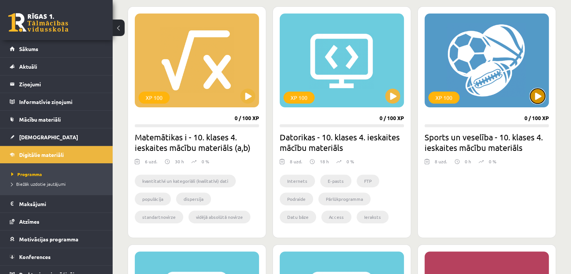
click at [538, 94] on button at bounding box center [537, 96] width 15 height 15
click at [530, 94] on div "XP 100" at bounding box center [487, 61] width 124 height 94
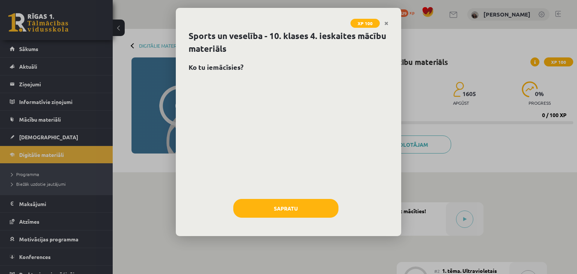
click at [119, 29] on div "XP 100 Sports un veselība - 10. klases 4. ieskaites mācību materiāls Ko tu iemā…" at bounding box center [288, 137] width 577 height 274
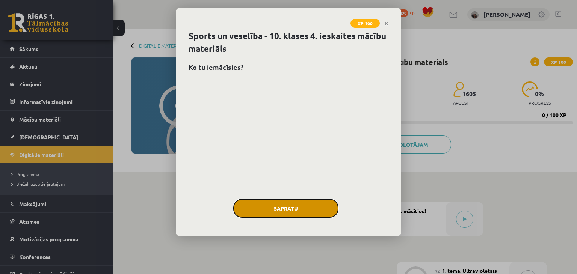
click at [271, 211] on button "Sapratu" at bounding box center [285, 208] width 105 height 19
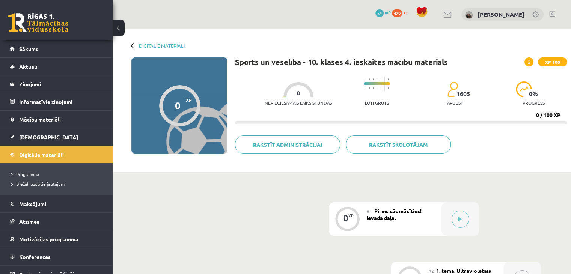
click at [122, 26] on button at bounding box center [119, 28] width 12 height 17
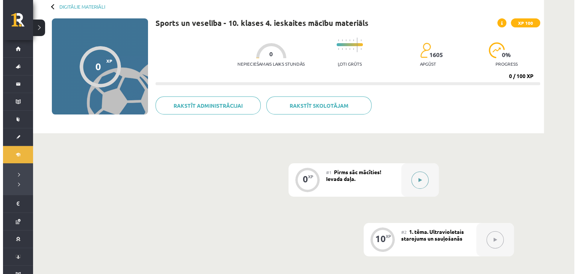
scroll to position [75, 0]
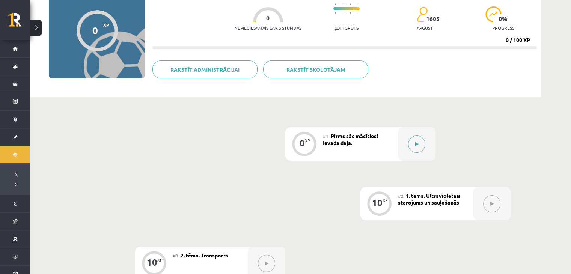
click at [416, 140] on button at bounding box center [416, 144] width 17 height 17
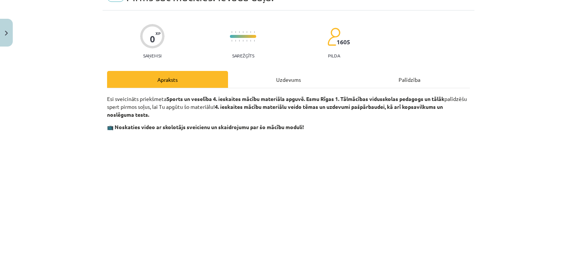
scroll to position [38, 0]
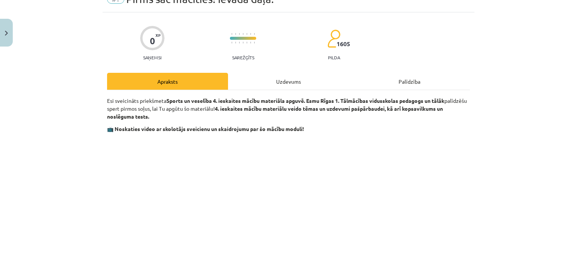
click at [294, 81] on div "Uzdevums" at bounding box center [288, 81] width 121 height 17
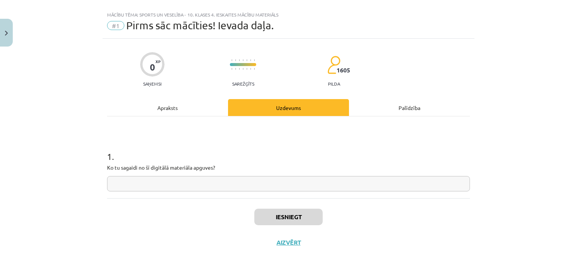
scroll to position [11, 0]
click at [176, 181] on input "text" at bounding box center [288, 183] width 363 height 15
type input "*"
